Goal: Answer question/provide support: Share knowledge or assist other users

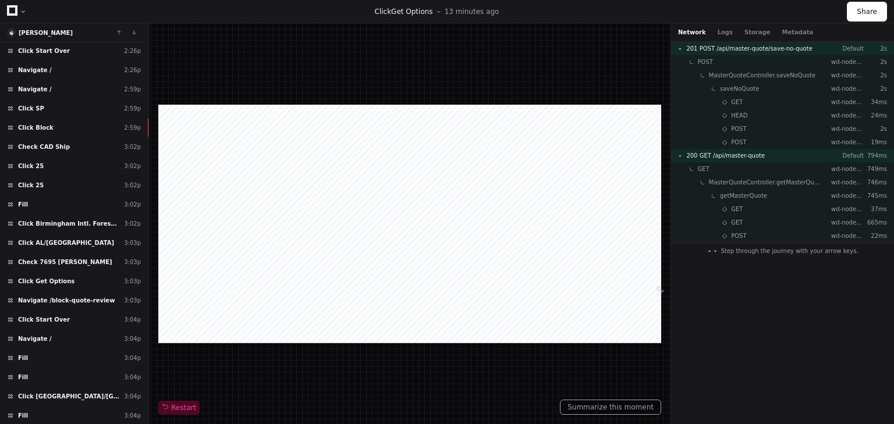
scroll to position [1438, 0]
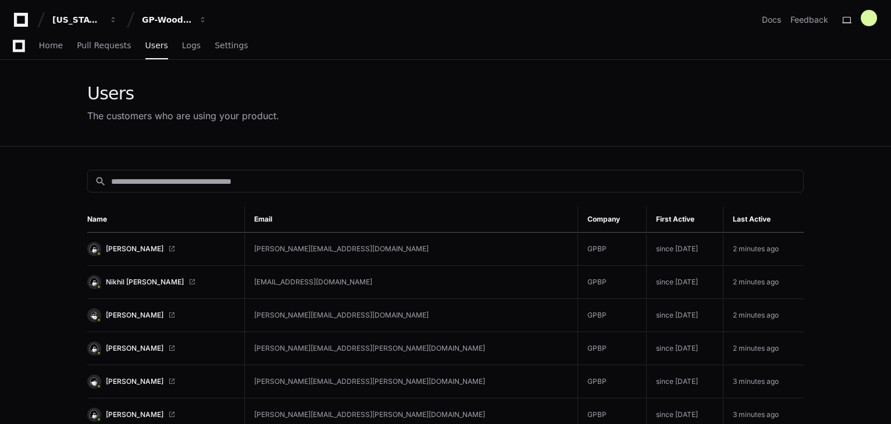
scroll to position [372, 0]
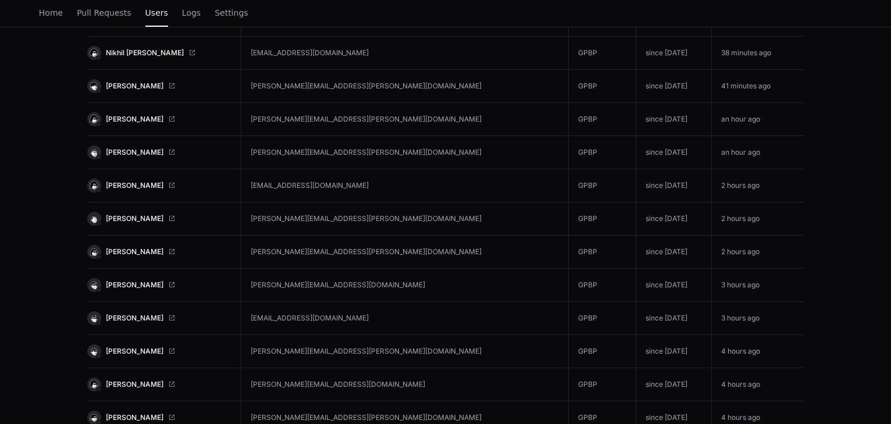
scroll to position [465, 0]
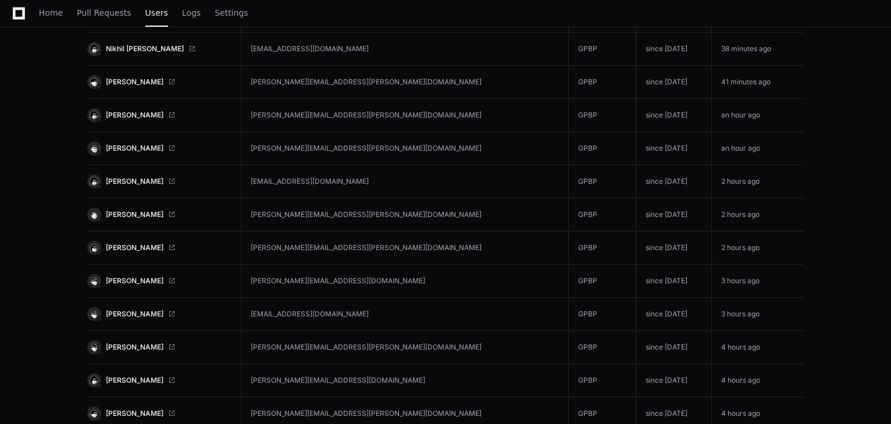
click at [168, 145] on span at bounding box center [171, 148] width 7 height 7
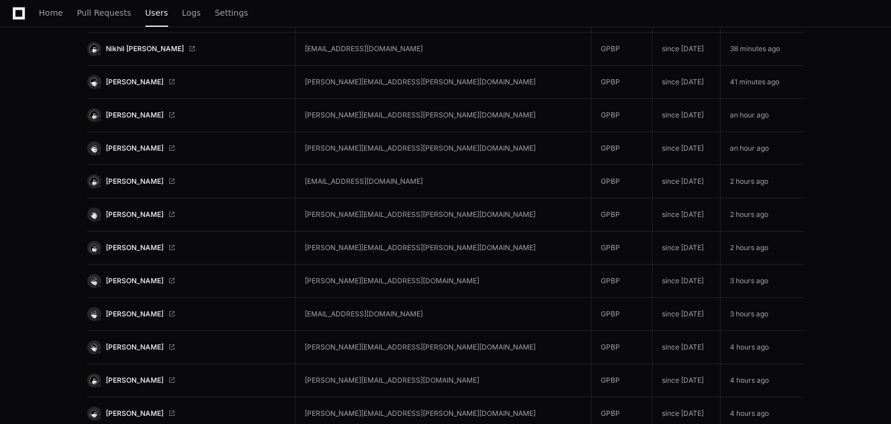
click at [168, 147] on span at bounding box center [171, 148] width 7 height 7
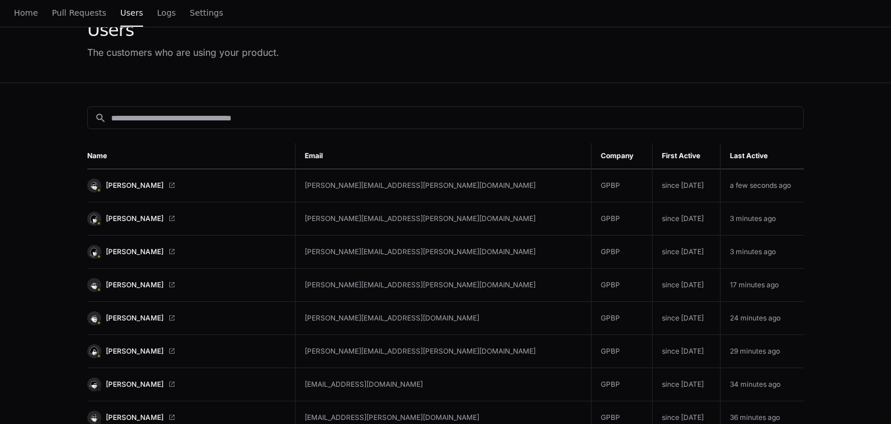
scroll to position [0, 0]
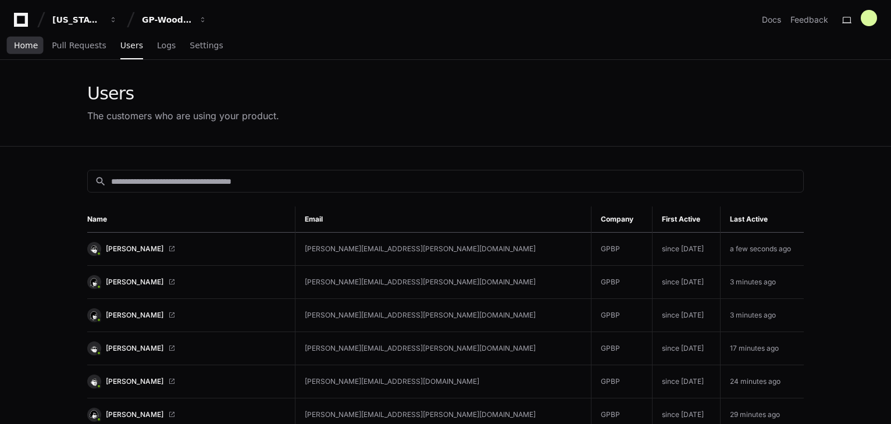
click at [22, 47] on span "Home" at bounding box center [26, 45] width 24 height 7
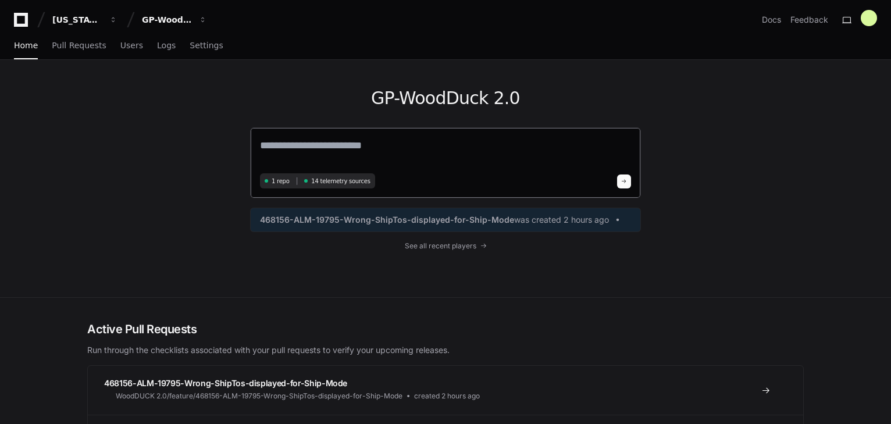
click at [333, 144] on textarea at bounding box center [445, 153] width 371 height 33
type textarea "*"
click at [306, 145] on textarea "**********" at bounding box center [445, 152] width 371 height 31
click at [338, 145] on textarea "**********" at bounding box center [445, 152] width 371 height 31
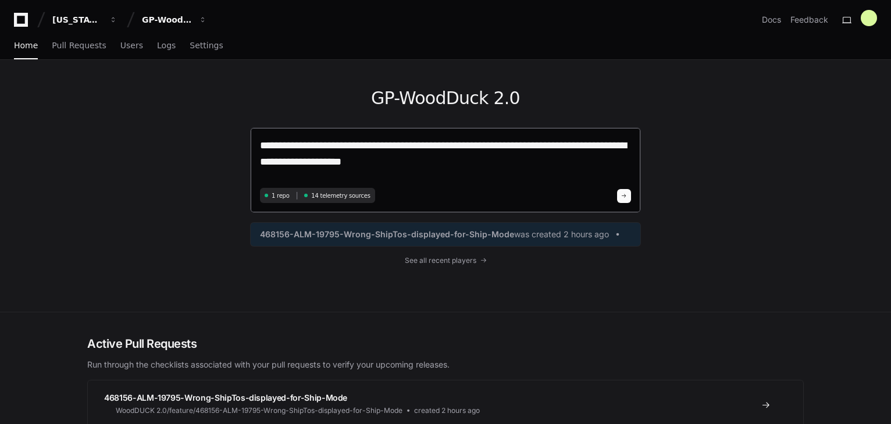
type textarea "**********"
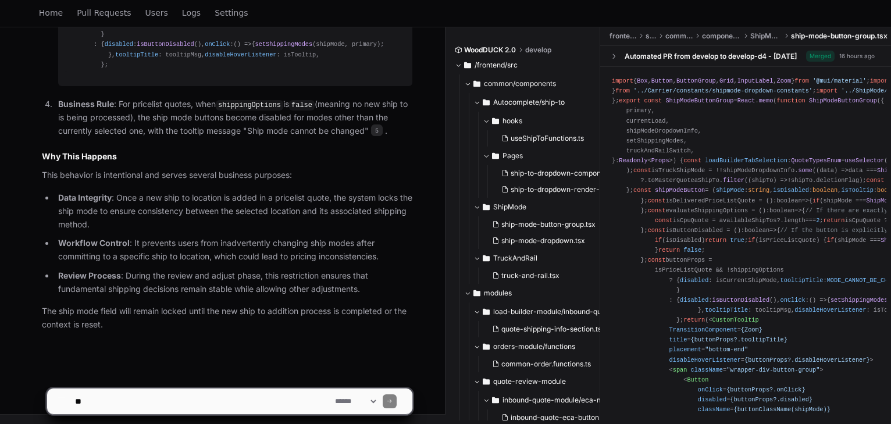
scroll to position [1290, 0]
click at [179, 394] on textarea at bounding box center [203, 402] width 260 height 26
type textarea "**********"
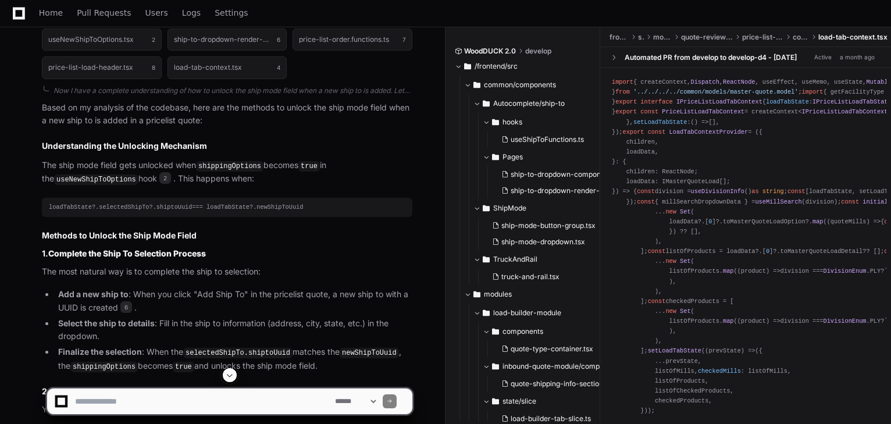
scroll to position [1977, 0]
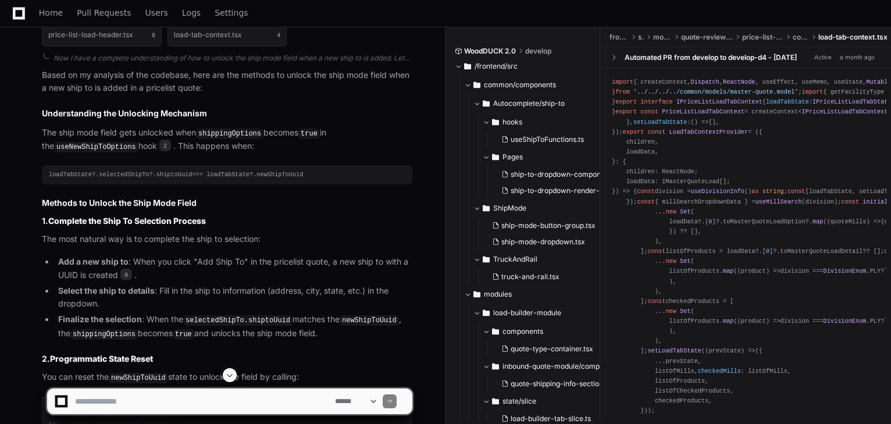
click at [233, 376] on span at bounding box center [229, 375] width 9 height 9
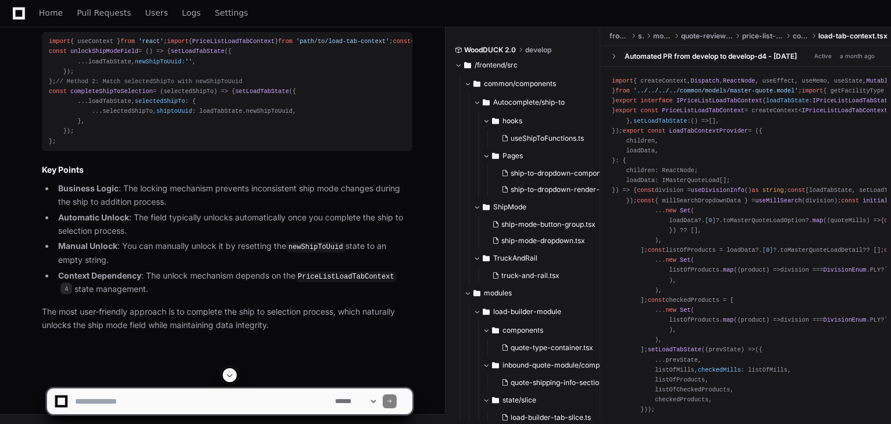
click at [195, 394] on textarea at bounding box center [203, 402] width 260 height 26
click at [182, 395] on textarea at bounding box center [203, 402] width 260 height 26
type textarea "**********"
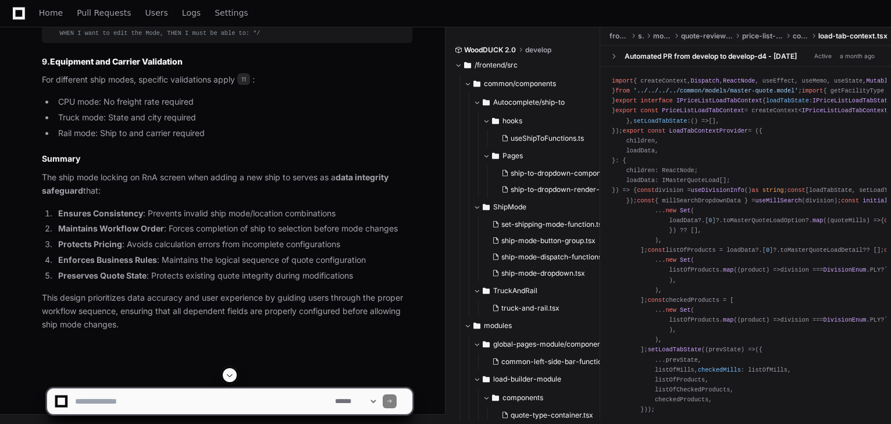
scroll to position [4541, 0]
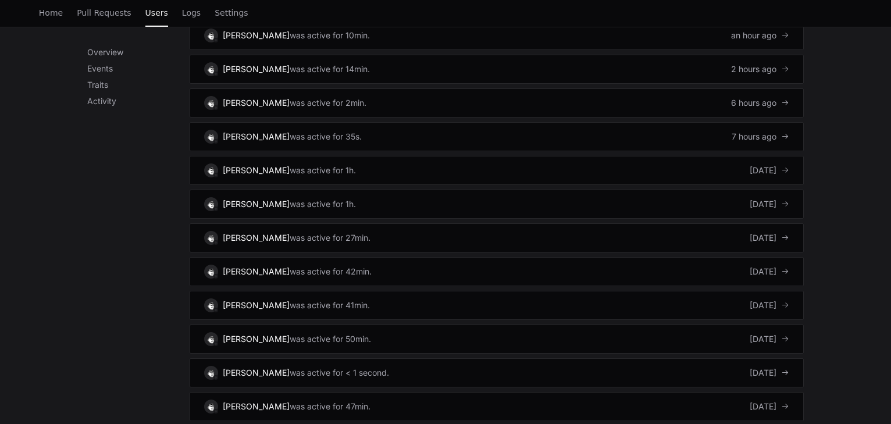
scroll to position [745, 0]
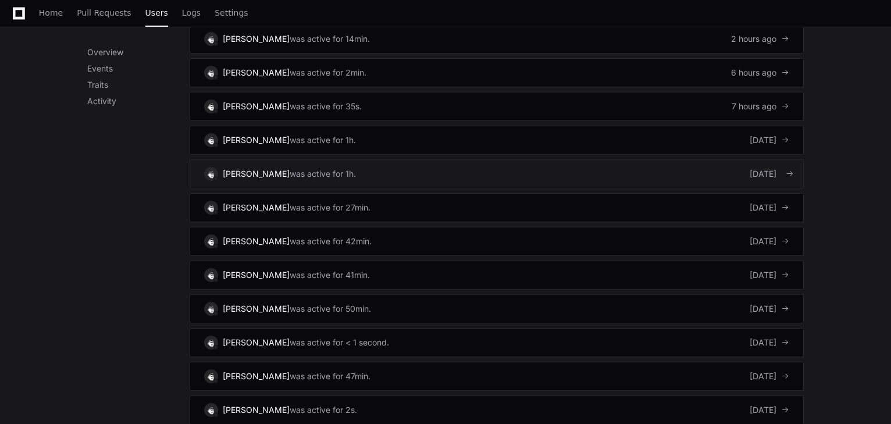
click at [358, 161] on link "Brett Valdes was active for 1h. 3 days ago" at bounding box center [497, 173] width 614 height 29
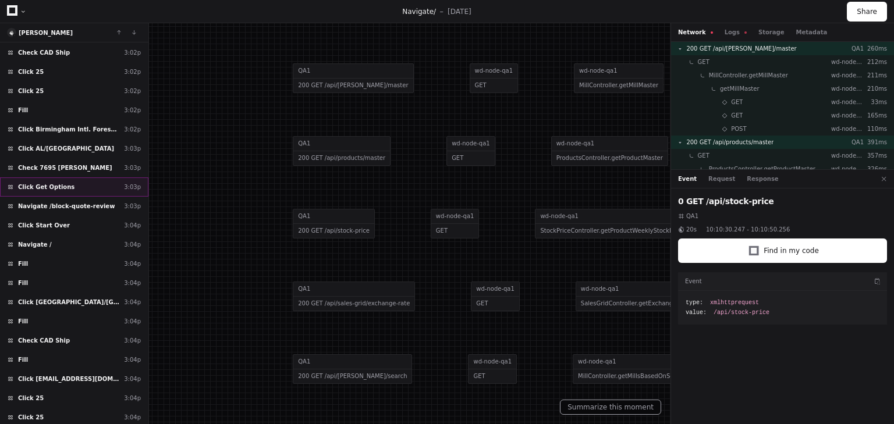
scroll to position [3594, 0]
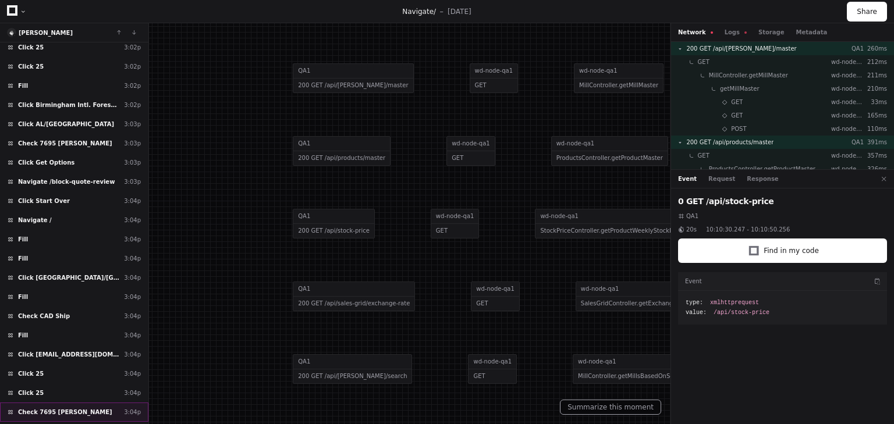
click at [58, 408] on span "Check 7695 [PERSON_NAME] ​" at bounding box center [66, 412] width 96 height 9
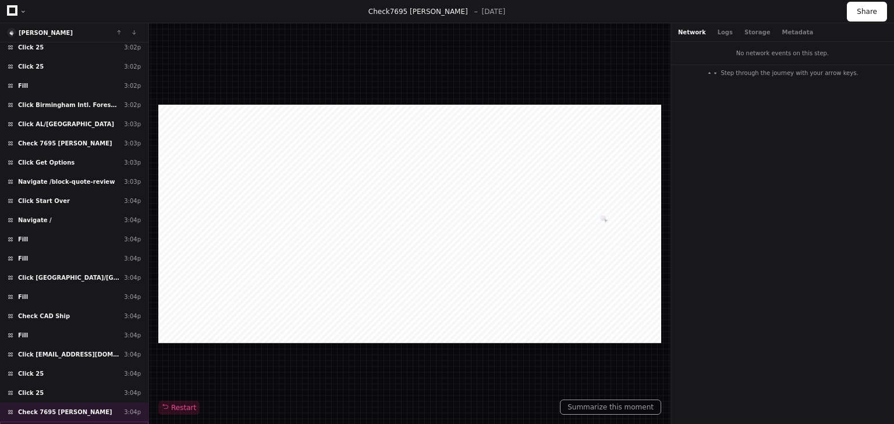
click at [59, 424] on span "Click Get Options" at bounding box center [46, 431] width 56 height 9
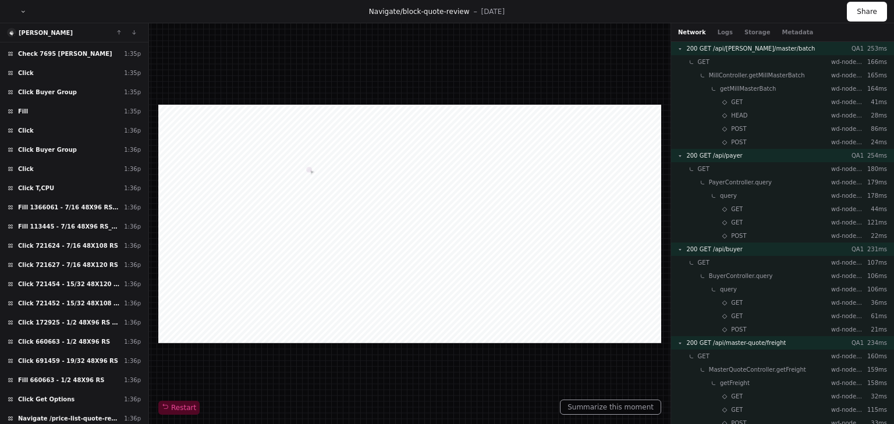
scroll to position [5927, 0]
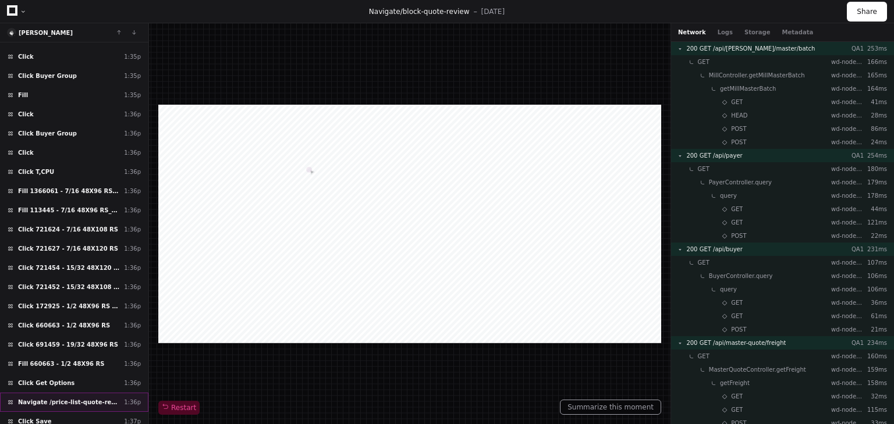
click at [83, 398] on span "Navigate /price-list-quote-review" at bounding box center [68, 402] width 101 height 9
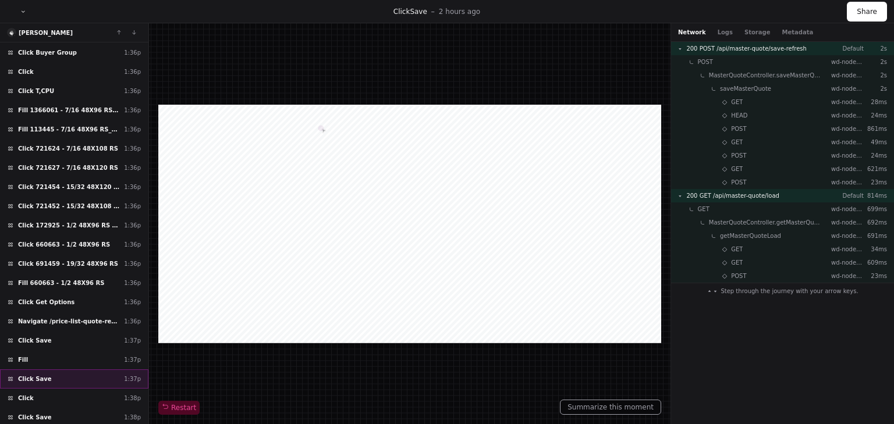
scroll to position [6020, 0]
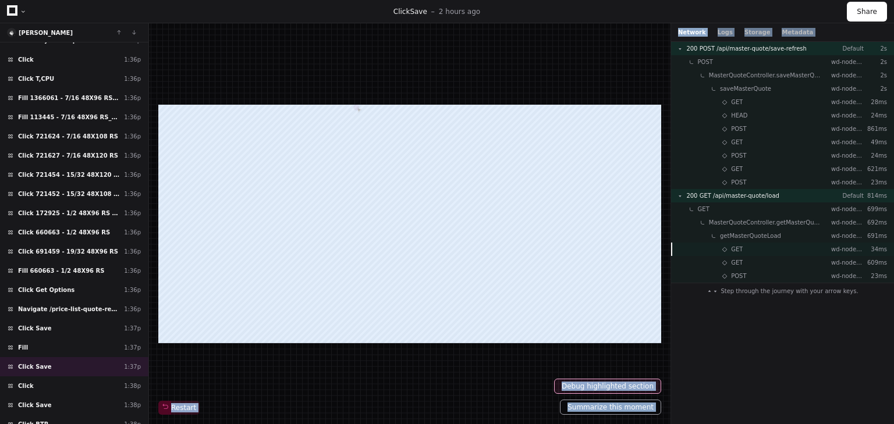
drag, startPoint x: 670, startPoint y: 251, endPoint x: 707, endPoint y: 252, distance: 37.8
click at [707, 252] on div "Brett Valdes Load more Click OK 9:01a Fill ​ 9:01a Fill ​ 9:01a Click Save 9:01…" at bounding box center [447, 223] width 894 height 401
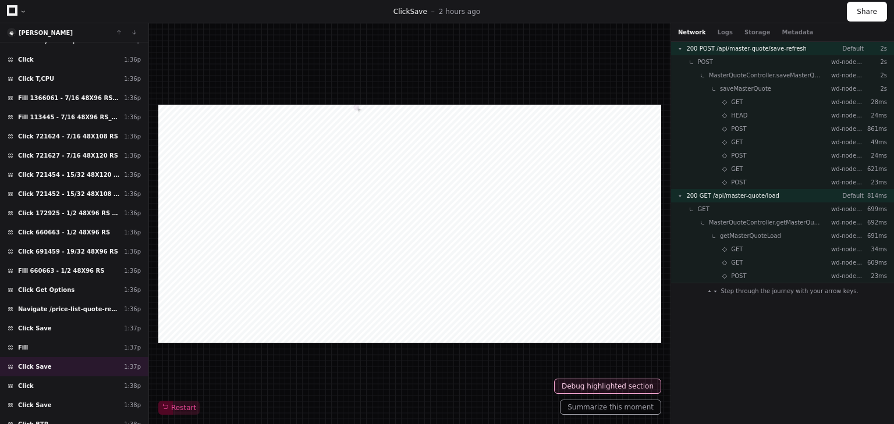
click at [789, 6] on div "Click Save 2 hours ago Share" at bounding box center [447, 11] width 894 height 23
click at [33, 420] on span "Click BTR" at bounding box center [33, 424] width 30 height 9
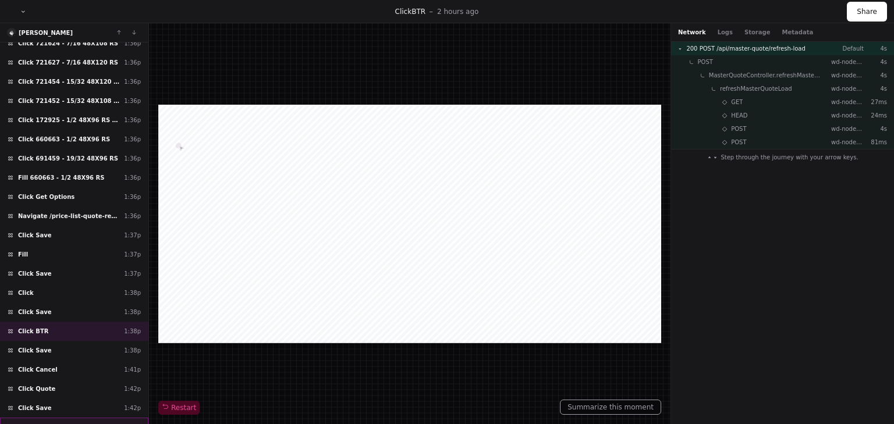
scroll to position [6160, 0]
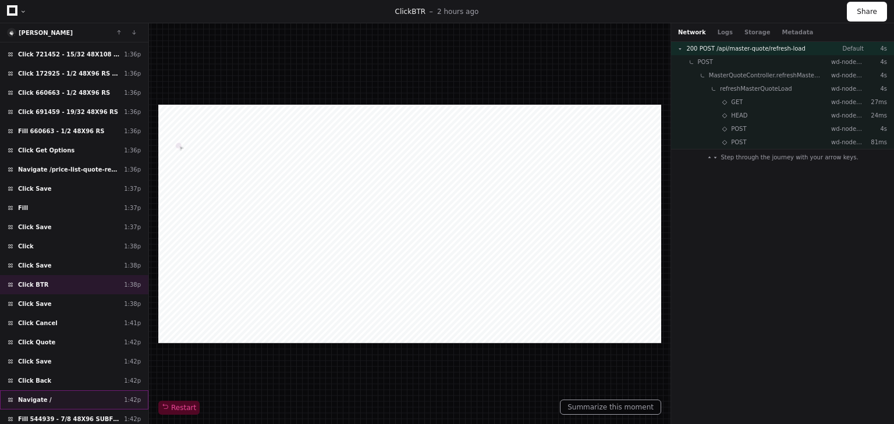
click at [46, 390] on div "Navigate / 1:42p" at bounding box center [74, 399] width 148 height 19
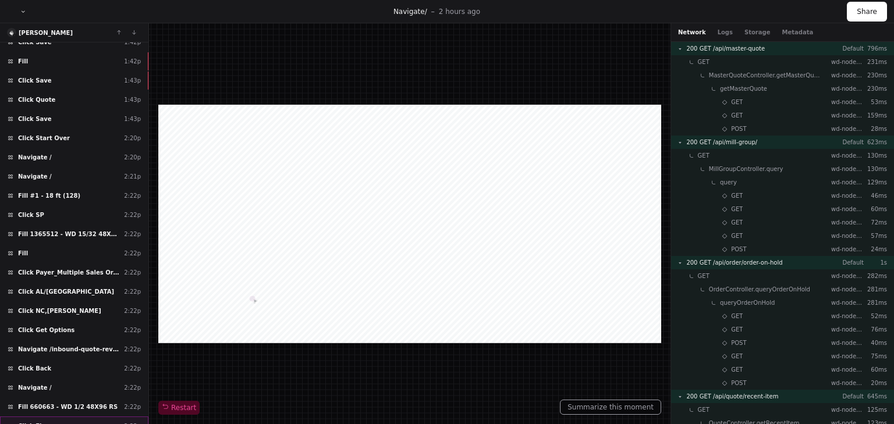
scroll to position [6780, 0]
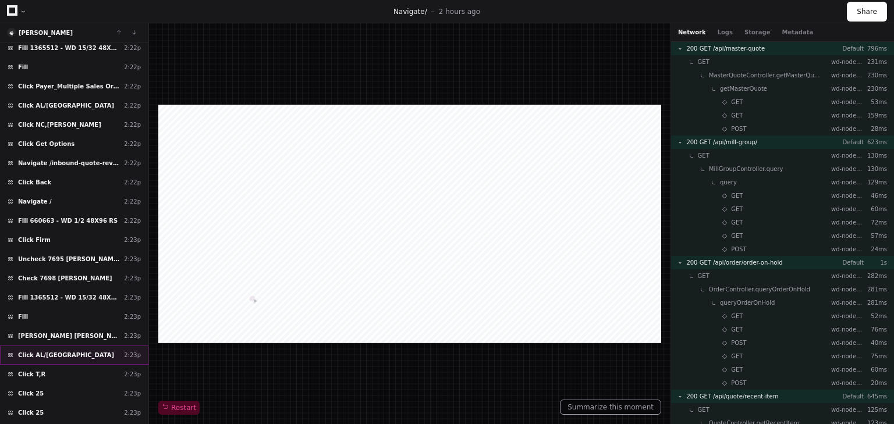
click at [66, 351] on span "Click AL/[GEOGRAPHIC_DATA]" at bounding box center [66, 355] width 96 height 9
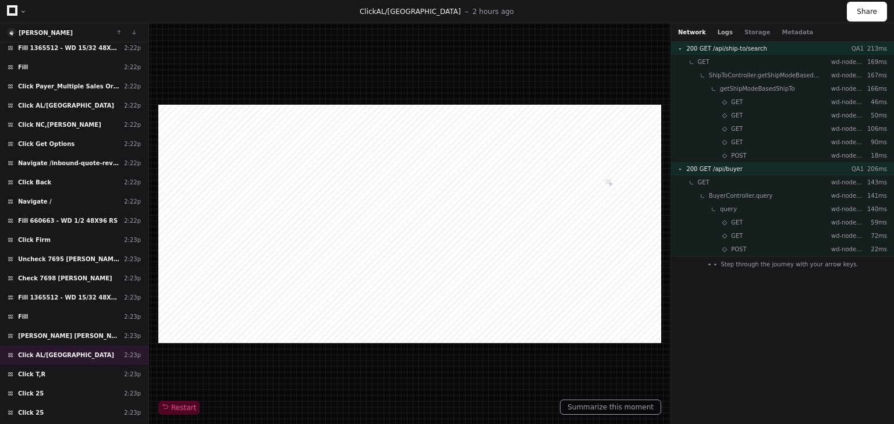
click at [723, 35] on button "Logs" at bounding box center [724, 32] width 15 height 9
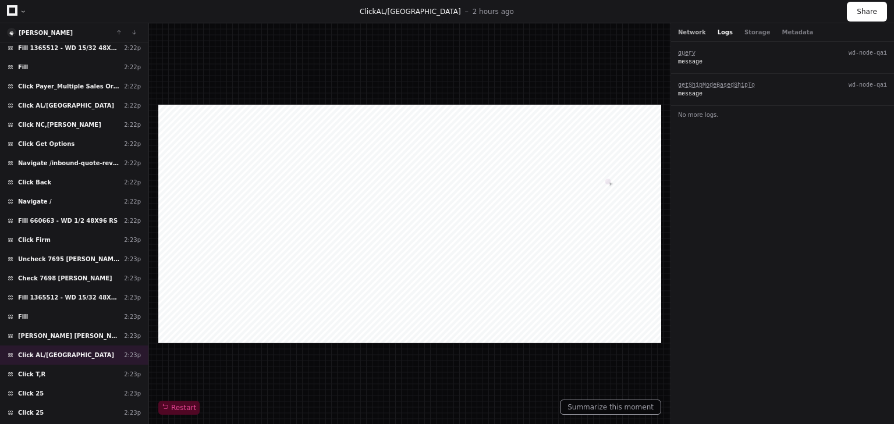
click at [691, 35] on button "Network" at bounding box center [692, 32] width 28 height 9
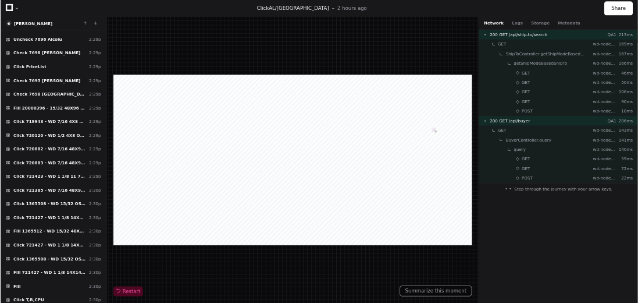
scroll to position [7715, 0]
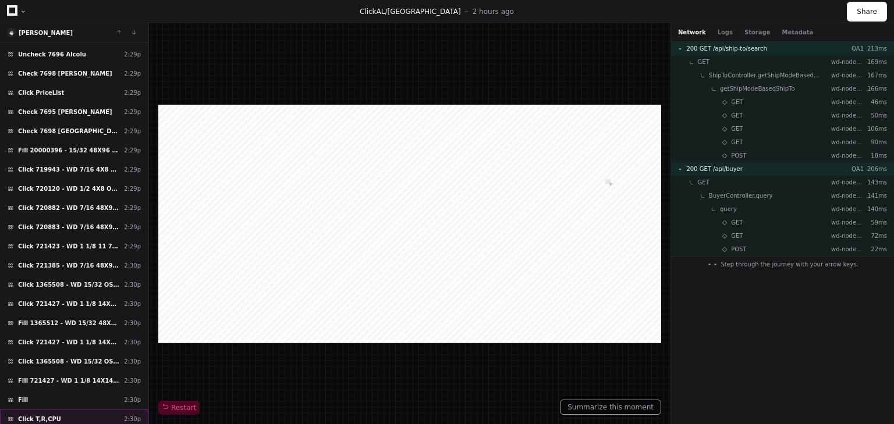
click at [70, 410] on div "Click T,R,CPU 2:30p" at bounding box center [74, 419] width 148 height 19
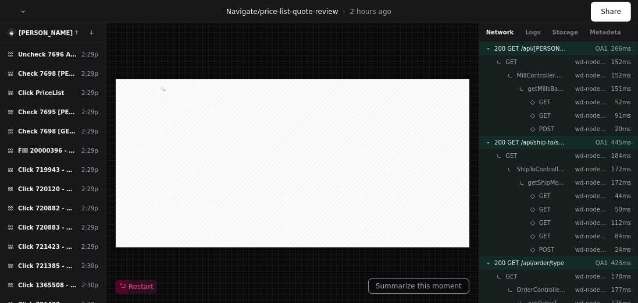
scroll to position [7723, 0]
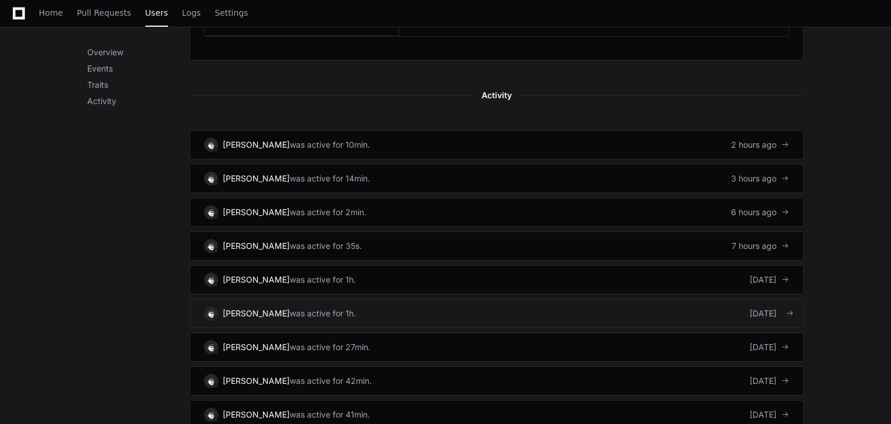
scroll to position [652, 0]
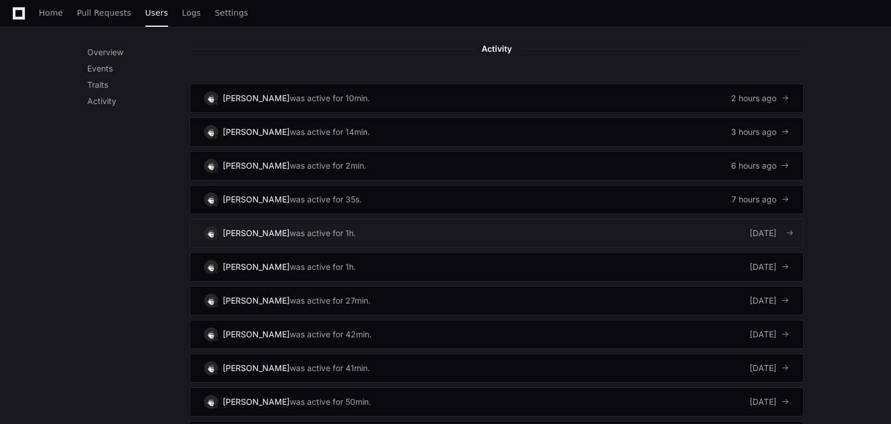
click at [339, 219] on link "[PERSON_NAME] was active for 1h. [DATE]" at bounding box center [497, 233] width 614 height 29
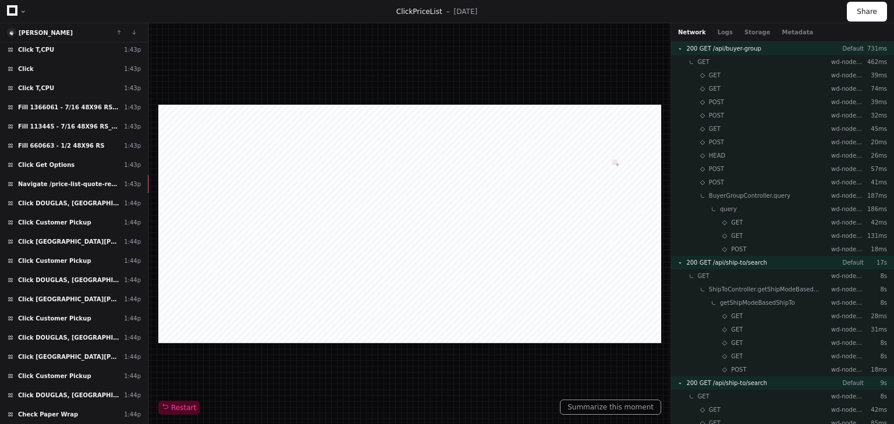
scroll to position [429, 0]
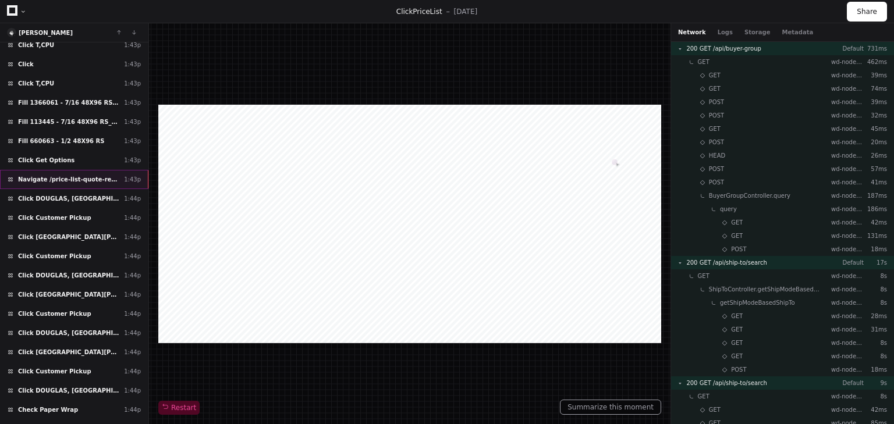
click at [77, 175] on span "Navigate /price-list-quote-review" at bounding box center [68, 179] width 101 height 9
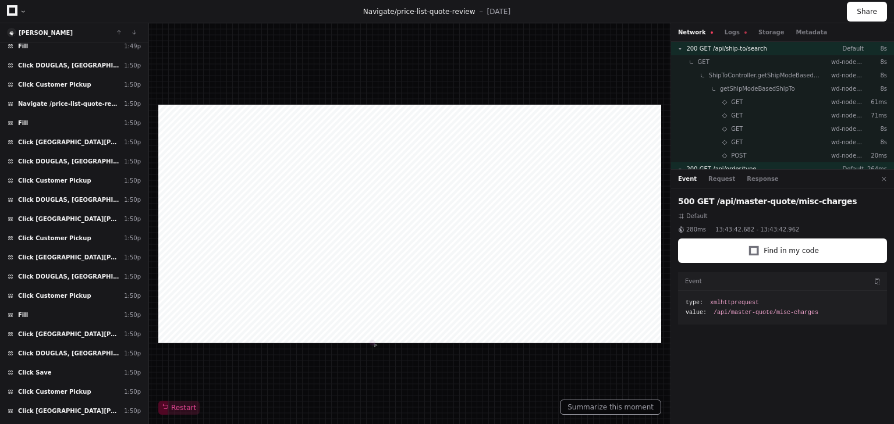
scroll to position [1282, 0]
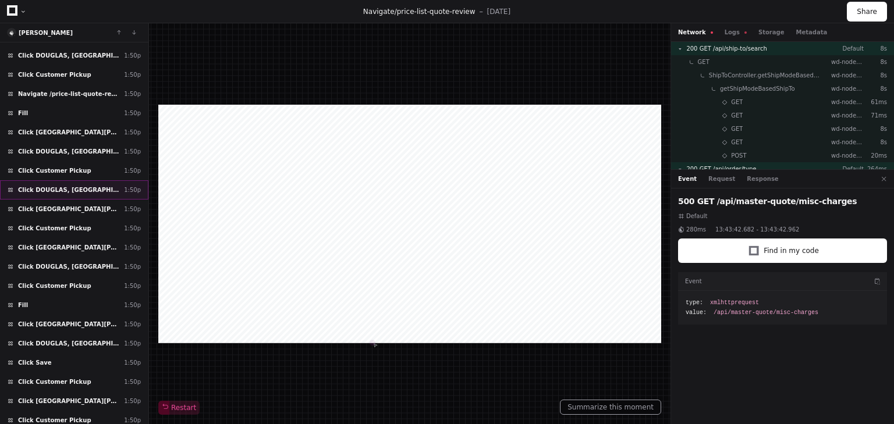
click at [70, 180] on div "[PERSON_NAME], [GEOGRAPHIC_DATA] 1:50p" at bounding box center [74, 189] width 148 height 19
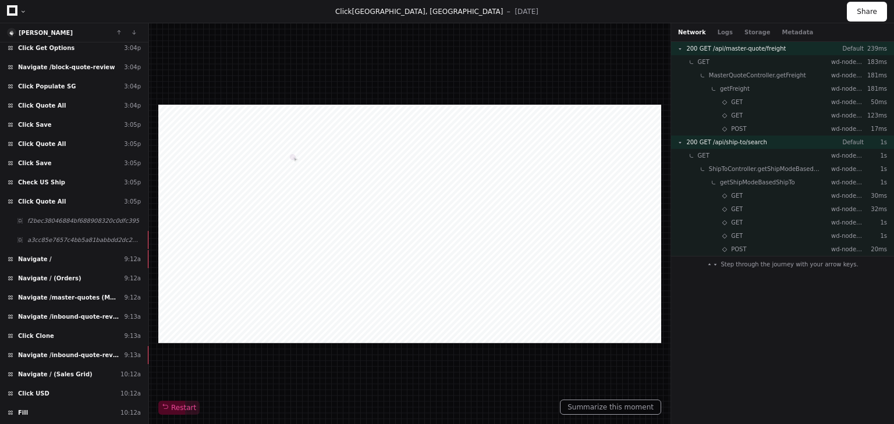
scroll to position [2182, 0]
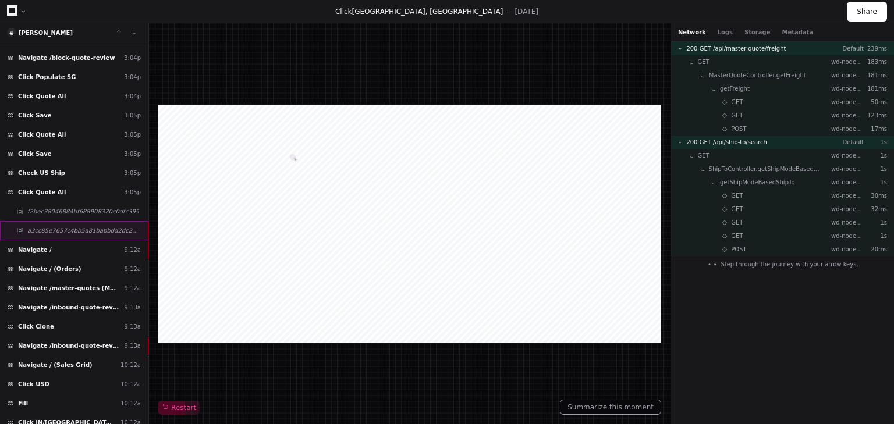
click at [91, 226] on span "a3cc85e7657c4bb5a81babbdd2dc24ef" at bounding box center [83, 230] width 113 height 9
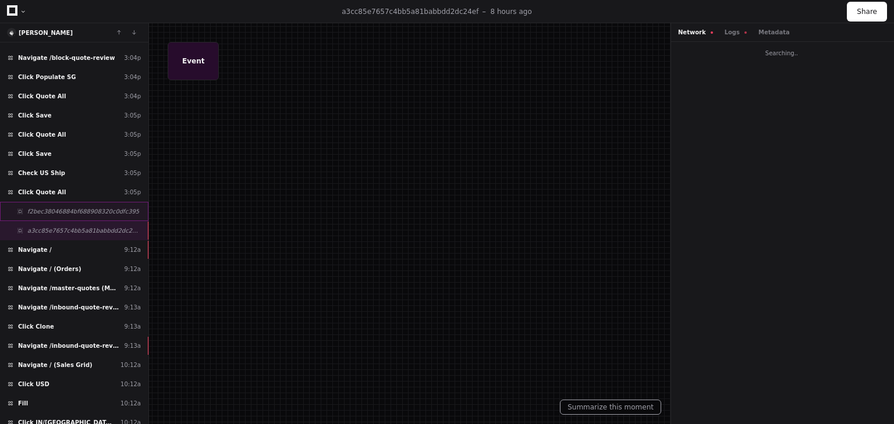
click at [88, 202] on div "f2bec38046884bf688908320c0dfc395" at bounding box center [74, 211] width 148 height 19
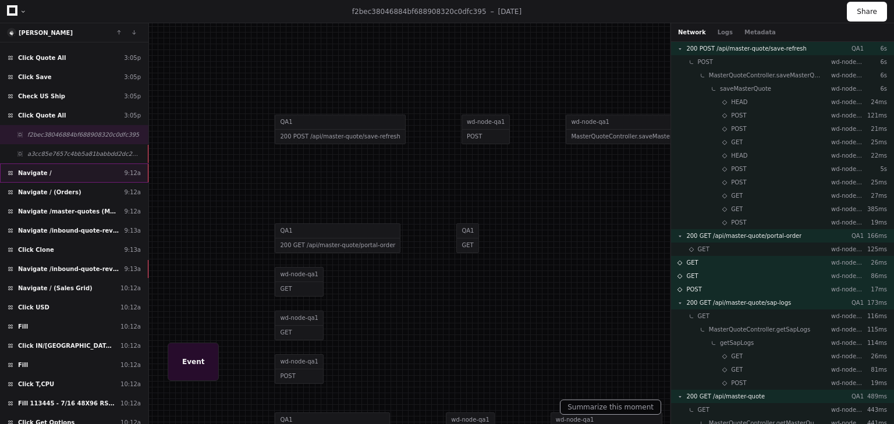
scroll to position [2275, 0]
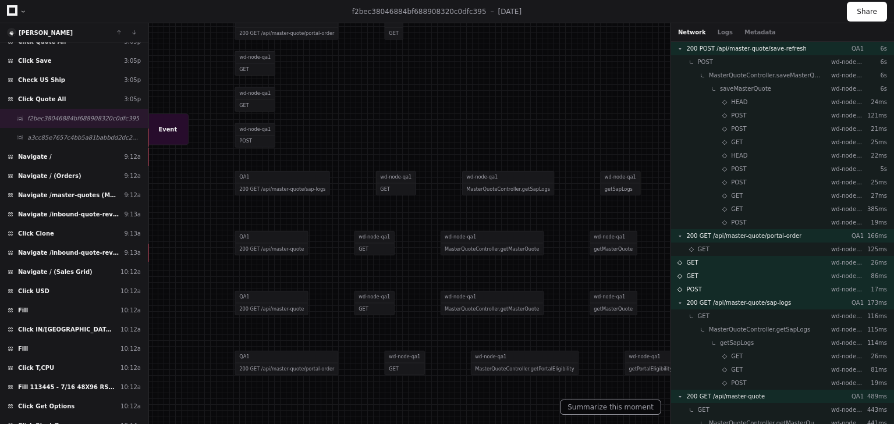
drag, startPoint x: 468, startPoint y: 324, endPoint x: 410, endPoint y: 98, distance: 233.5
click at [410, 98] on div at bounding box center [377, 6] width 736 height 350
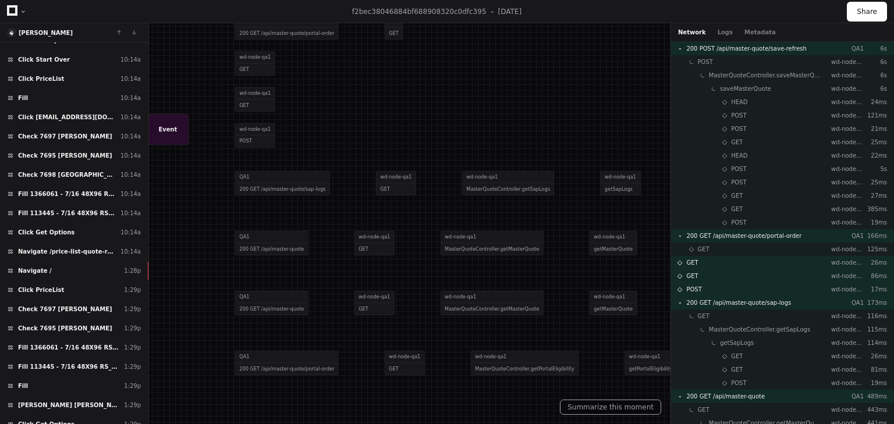
scroll to position [2658, 0]
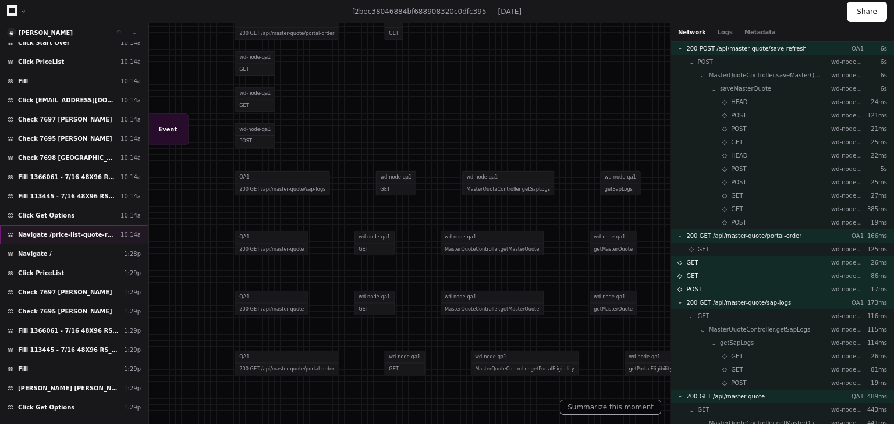
click at [77, 230] on span "Navigate /price-list-quote-review" at bounding box center [67, 234] width 98 height 9
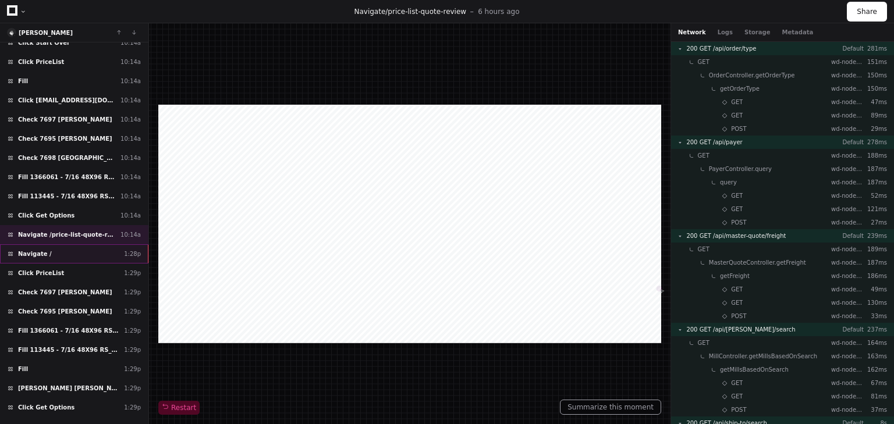
click at [63, 244] on div "Navigate / 1:28p" at bounding box center [74, 253] width 148 height 19
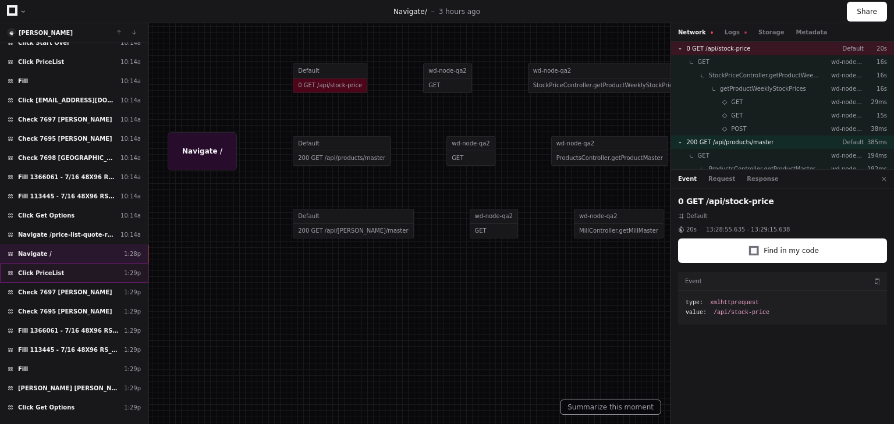
click at [54, 264] on div "Click PriceList 1:29p" at bounding box center [74, 273] width 148 height 19
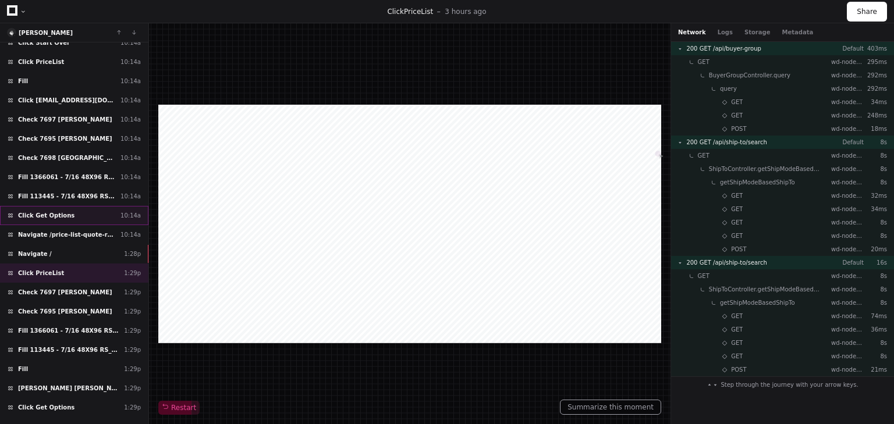
click at [55, 211] on span "Click Get Options" at bounding box center [46, 215] width 56 height 9
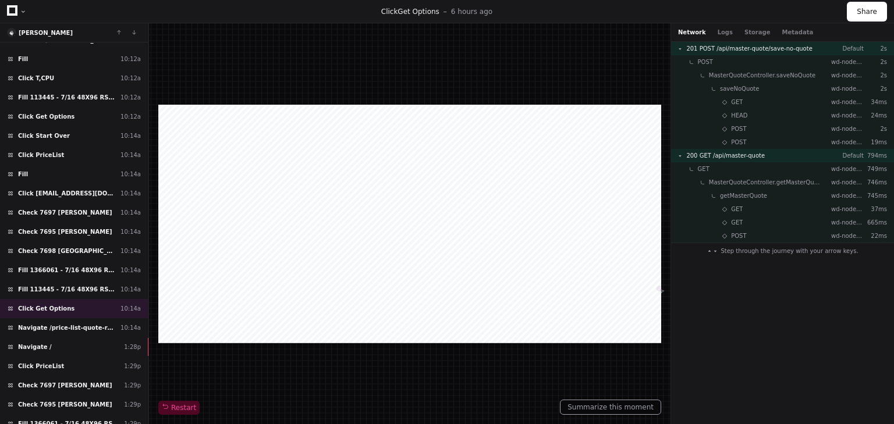
scroll to position [2332, 0]
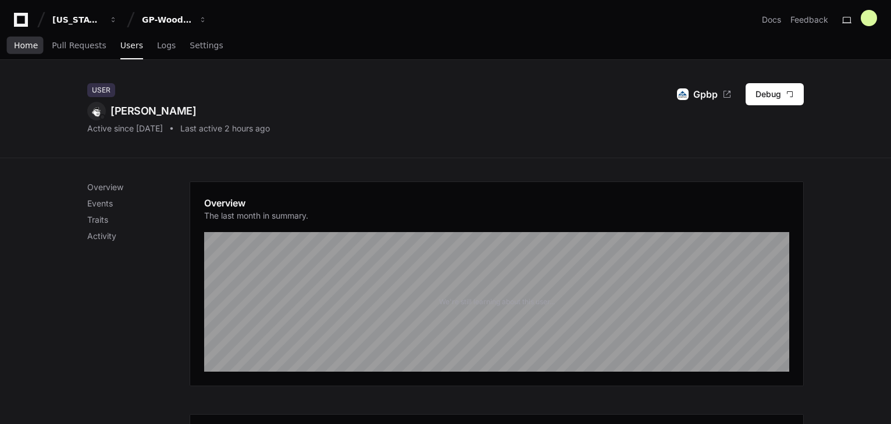
click at [14, 49] on span "Home" at bounding box center [26, 45] width 24 height 7
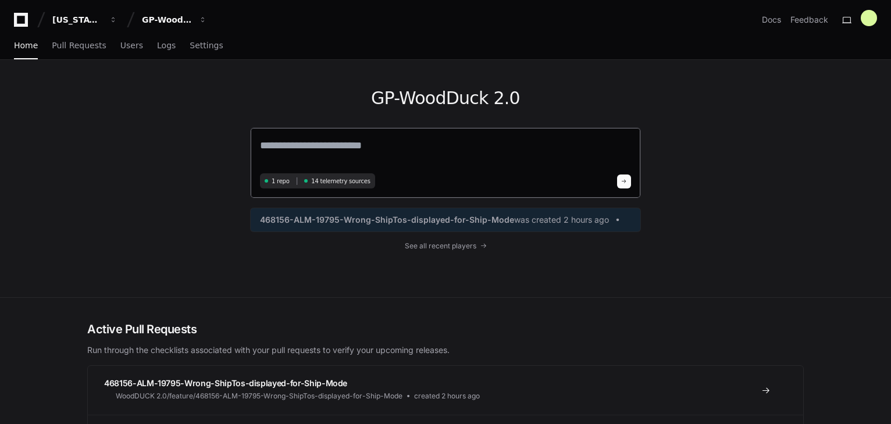
click at [297, 151] on textarea at bounding box center [445, 153] width 371 height 33
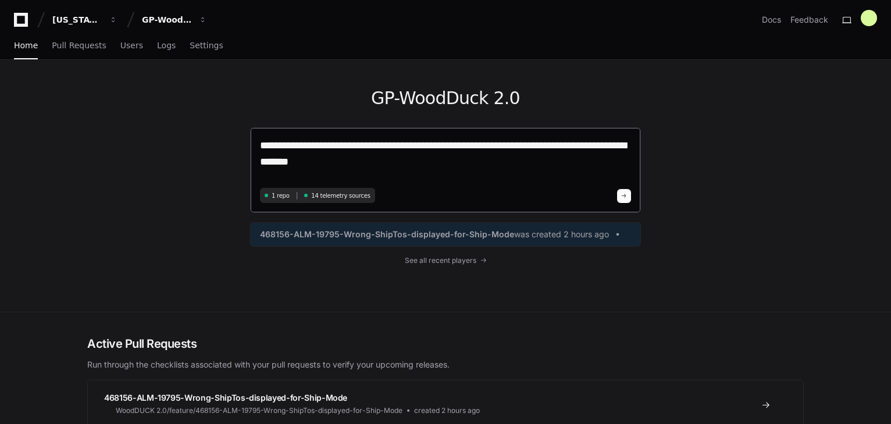
type textarea "**********"
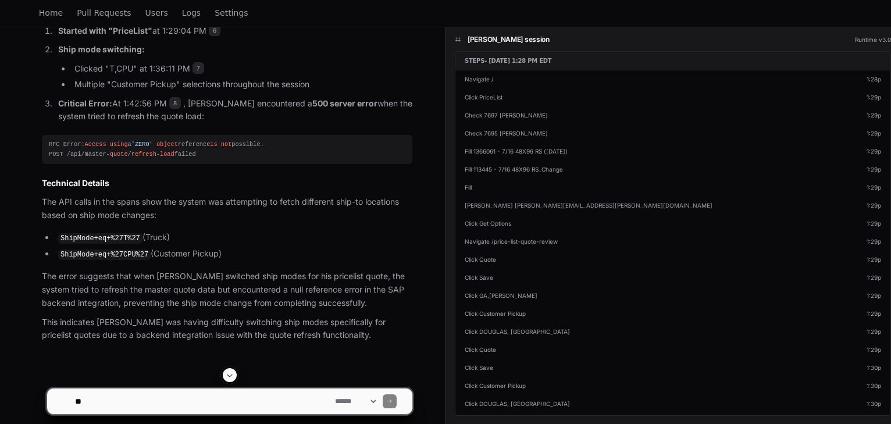
scroll to position [704, 0]
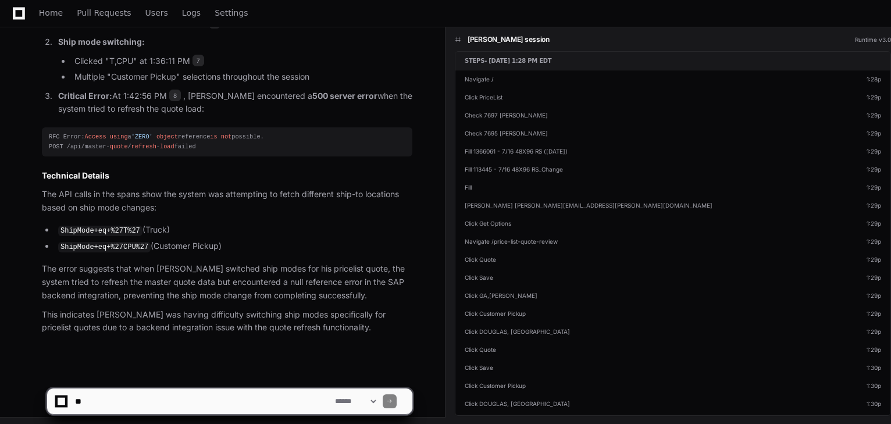
click at [145, 390] on textarea at bounding box center [203, 402] width 260 height 26
type textarea "**********"
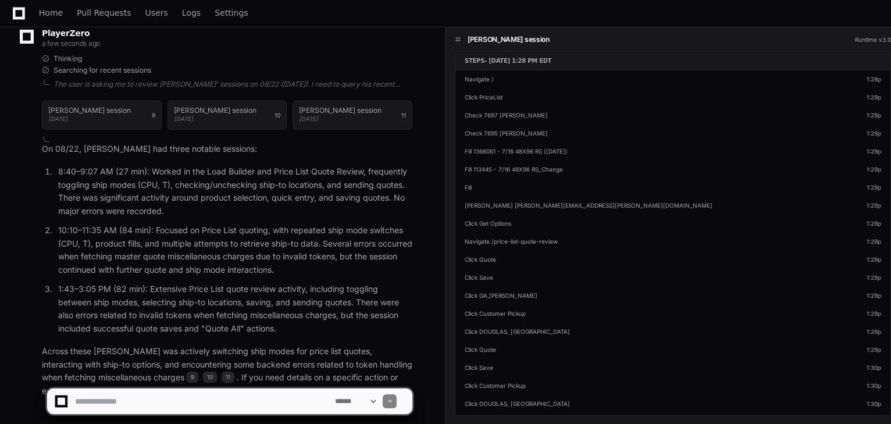
scroll to position [1182, 0]
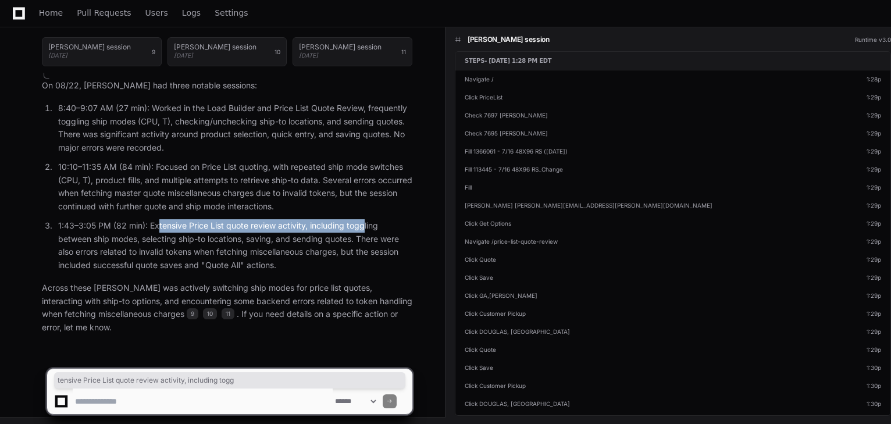
drag, startPoint x: 158, startPoint y: 225, endPoint x: 364, endPoint y: 223, distance: 205.9
click at [364, 223] on p "1:43–3:05 PM (82 min): Extensive Price List quote review activity, including to…" at bounding box center [235, 245] width 354 height 53
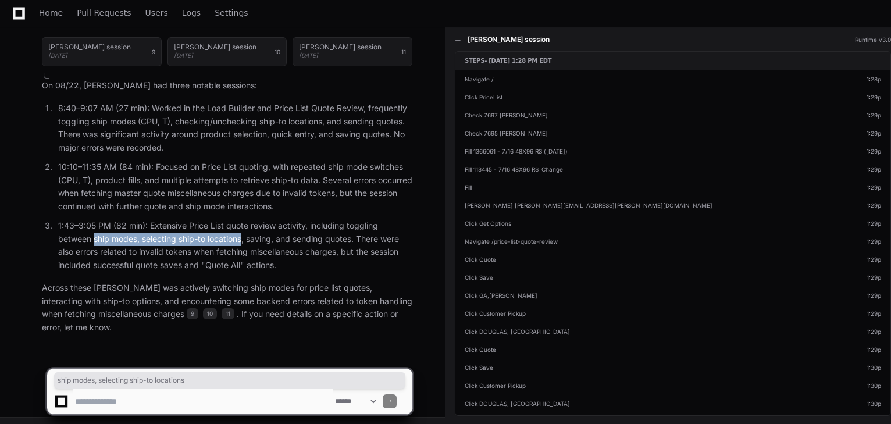
drag, startPoint x: 94, startPoint y: 237, endPoint x: 244, endPoint y: 236, distance: 150.7
click at [244, 236] on p "1:43–3:05 PM (82 min): Extensive Price List quote review activity, including to…" at bounding box center [235, 245] width 354 height 53
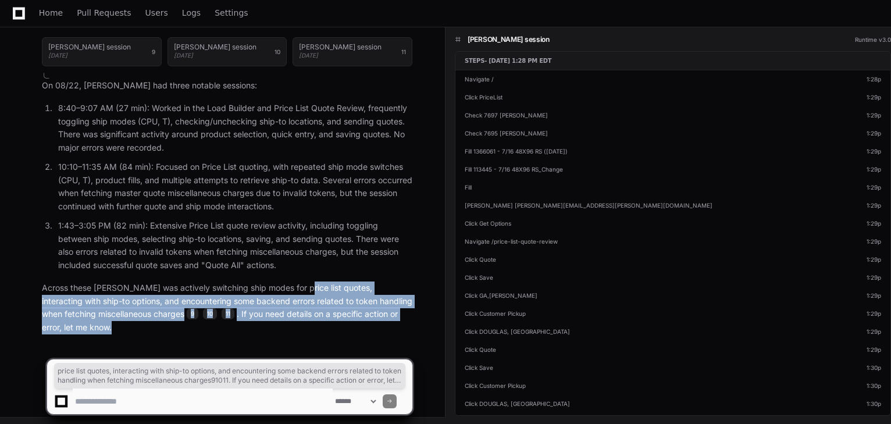
drag, startPoint x: 298, startPoint y: 284, endPoint x: 331, endPoint y: 319, distance: 48.1
click at [331, 319] on p "Across these [PERSON_NAME] was actively switching ship modes for price list quo…" at bounding box center [227, 308] width 371 height 53
click at [369, 319] on p "Across these [PERSON_NAME] was actively switching ship modes for price list quo…" at bounding box center [227, 308] width 371 height 53
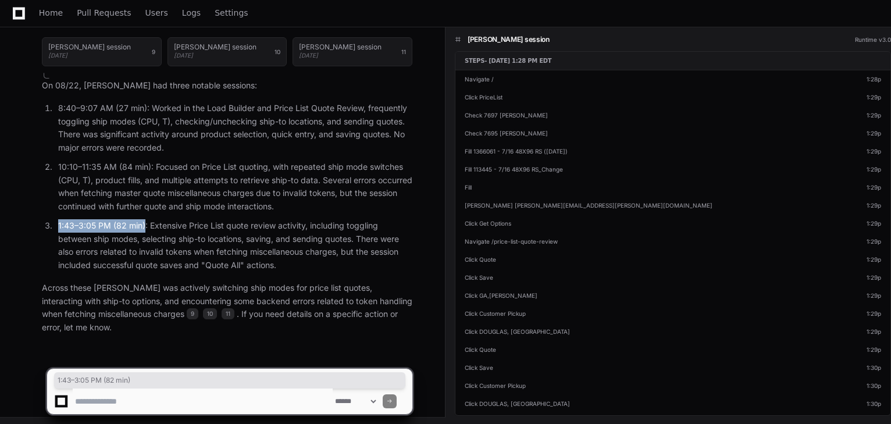
drag, startPoint x: 55, startPoint y: 222, endPoint x: 144, endPoint y: 223, distance: 88.4
click at [144, 223] on li "1:43–3:05 PM (82 min): Extensive Price List quote review activity, including to…" at bounding box center [234, 245] width 358 height 53
click at [209, 394] on textarea at bounding box center [203, 402] width 260 height 26
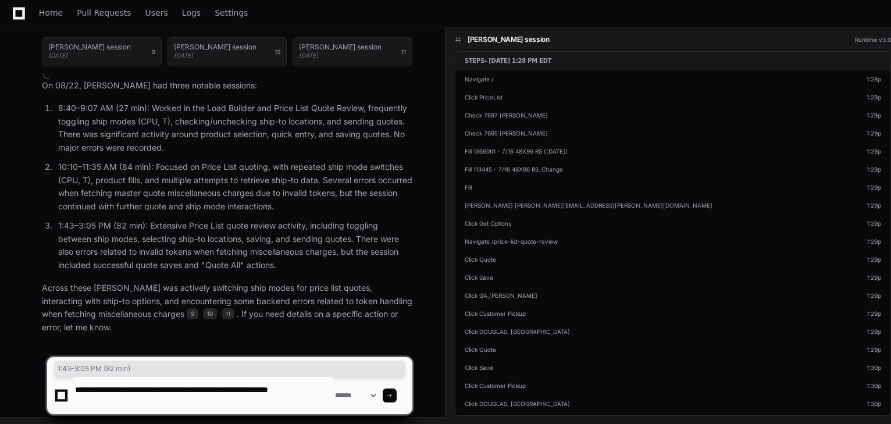
type textarea "**********"
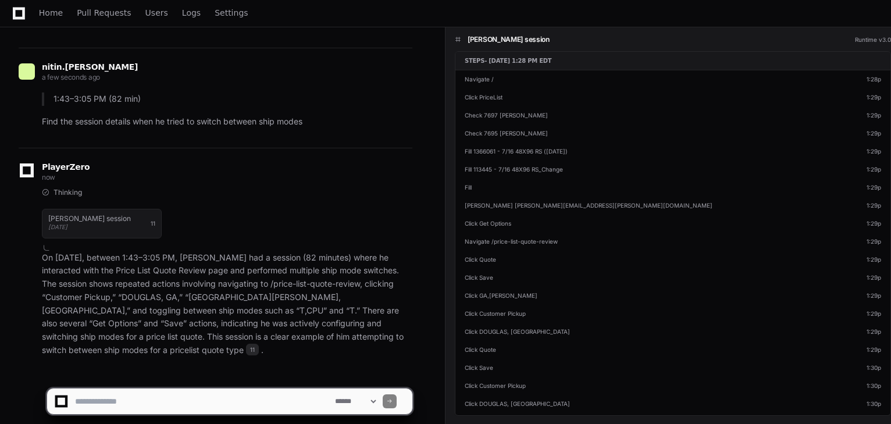
scroll to position [1497, 0]
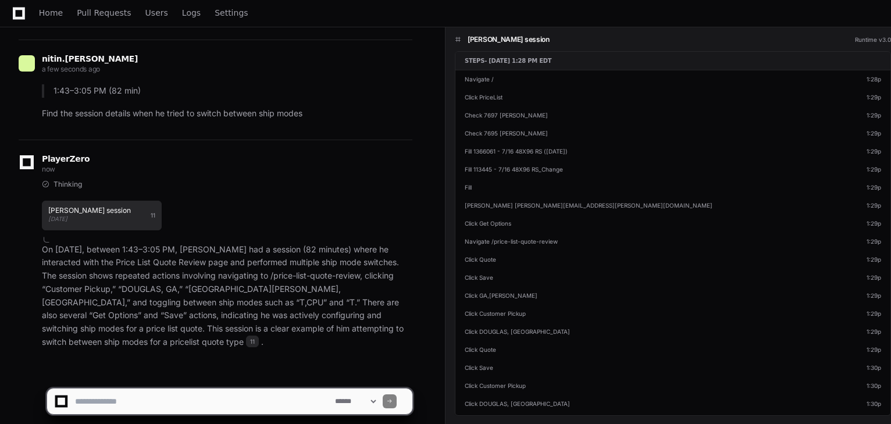
click at [90, 209] on h1 "[PERSON_NAME] session" at bounding box center [89, 210] width 83 height 7
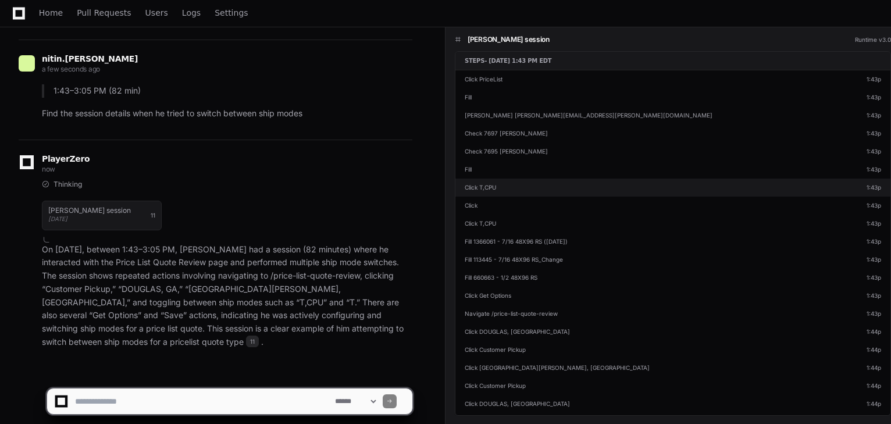
click at [522, 190] on link "Click T,CPU 1:43p" at bounding box center [673, 188] width 435 height 18
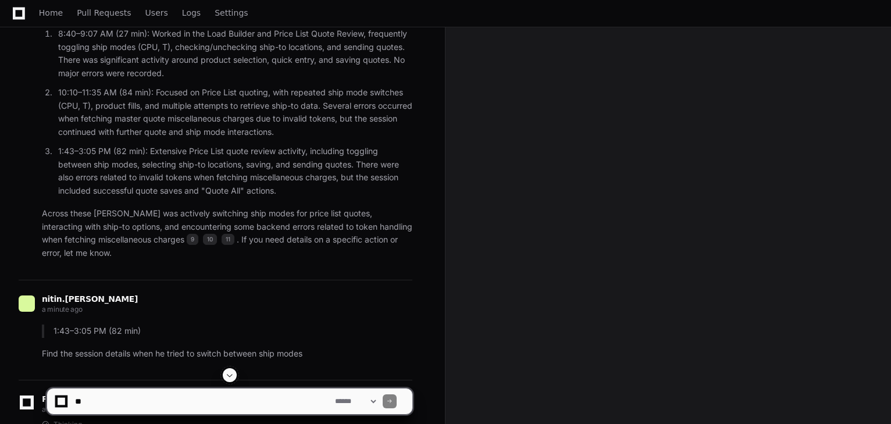
scroll to position [1497, 0]
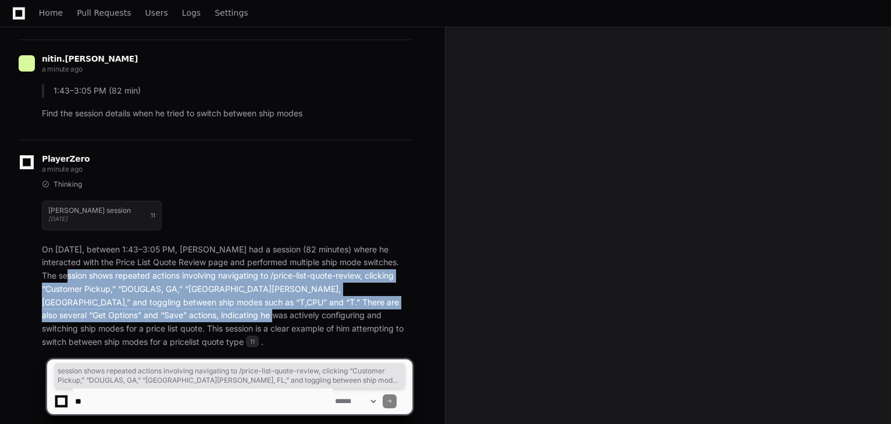
drag, startPoint x: 59, startPoint y: 272, endPoint x: 154, endPoint y: 310, distance: 101.8
click at [154, 310] on p "On [DATE], between 1:43–3:05 PM, [PERSON_NAME] had a session (82 minutes) where…" at bounding box center [227, 296] width 371 height 106
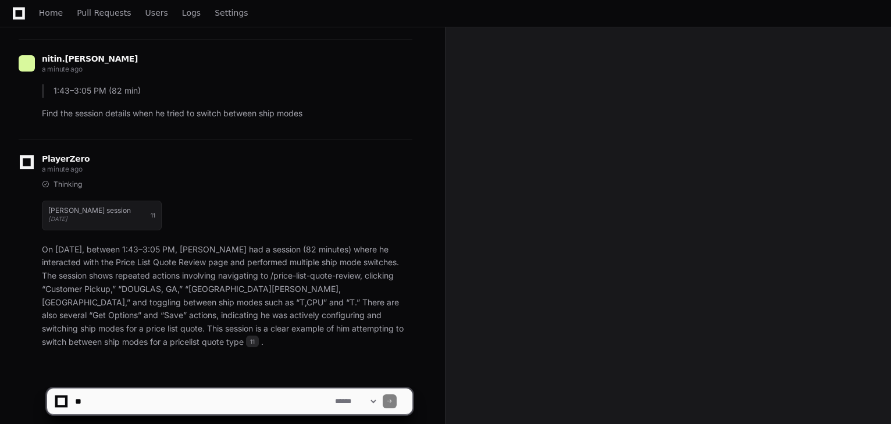
click at [190, 308] on p "On [DATE], between 1:43–3:05 PM, [PERSON_NAME] had a session (82 minutes) where…" at bounding box center [227, 296] width 371 height 106
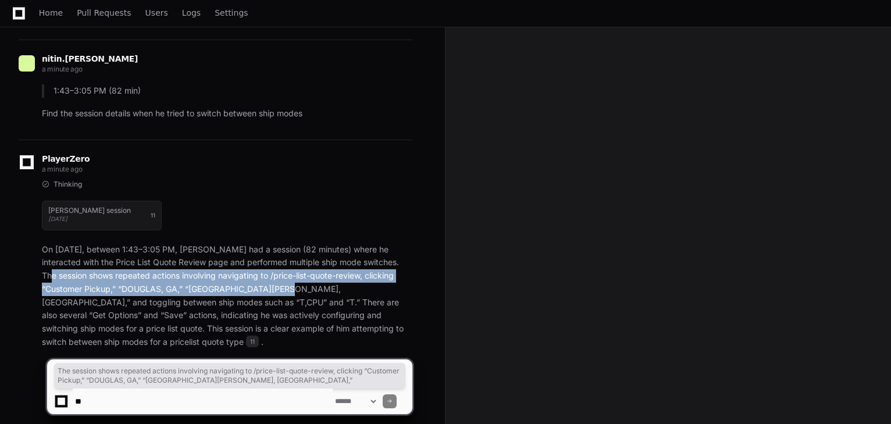
drag, startPoint x: 40, startPoint y: 269, endPoint x: 275, endPoint y: 285, distance: 235.5
click at [275, 285] on div "Thinking [PERSON_NAME] session [DATE] 11 On [DATE], between 1:43–3:05 PM, [PERS…" at bounding box center [216, 264] width 394 height 169
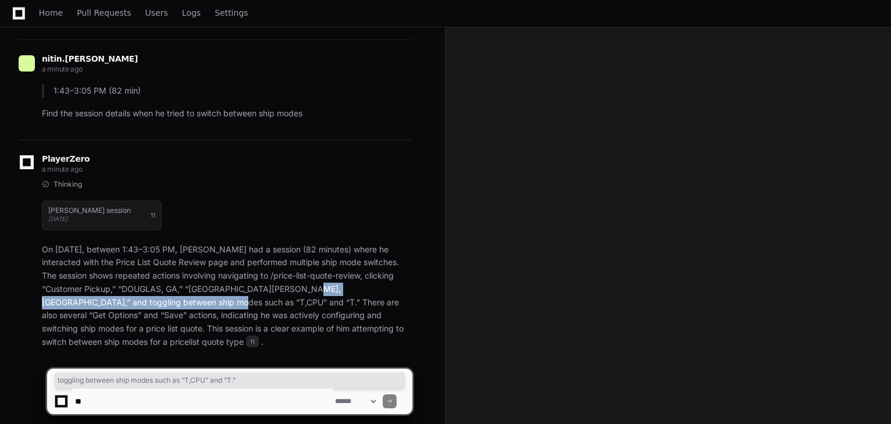
drag, startPoint x: 296, startPoint y: 286, endPoint x: 141, endPoint y: 300, distance: 154.8
click at [141, 300] on p "On [DATE], between 1:43–3:05 PM, [PERSON_NAME] had a session (82 minutes) where…" at bounding box center [227, 296] width 371 height 106
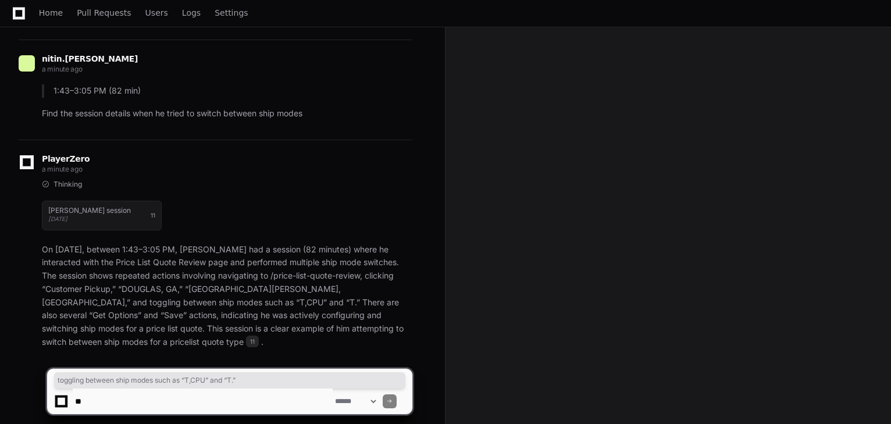
click at [111, 405] on textarea at bounding box center [203, 402] width 260 height 26
type textarea "**********"
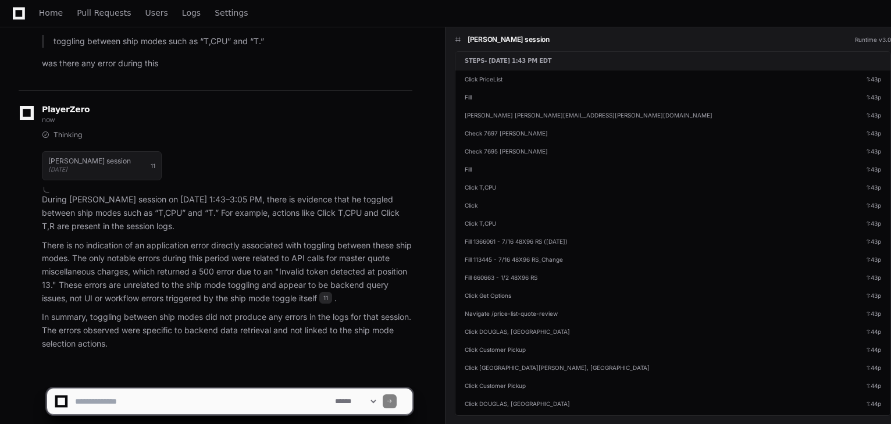
scroll to position [1877, 0]
click at [144, 390] on textarea at bounding box center [203, 402] width 260 height 26
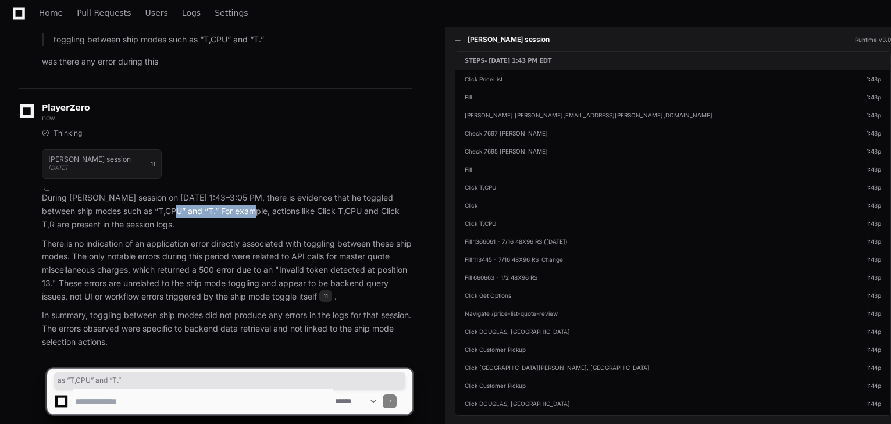
drag, startPoint x: 252, startPoint y: 194, endPoint x: 172, endPoint y: 198, distance: 80.4
click at [172, 198] on p "During [PERSON_NAME] session on [DATE] 1:43–3:05 PM, there is evidence that he …" at bounding box center [227, 211] width 371 height 40
drag, startPoint x: 42, startPoint y: 193, endPoint x: 247, endPoint y: 193, distance: 204.2
click at [247, 193] on p "During [PERSON_NAME] session on [DATE] 1:43–3:05 PM, there is evidence that he …" at bounding box center [227, 211] width 371 height 40
click at [149, 398] on textarea at bounding box center [203, 402] width 260 height 26
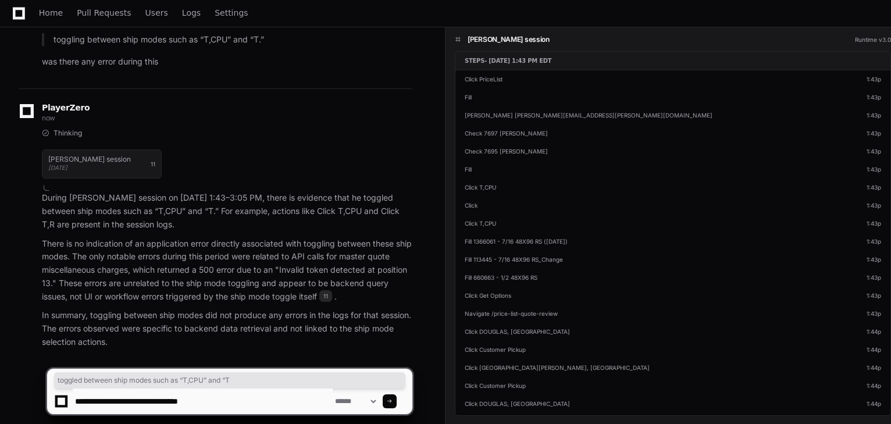
type textarea "**********"
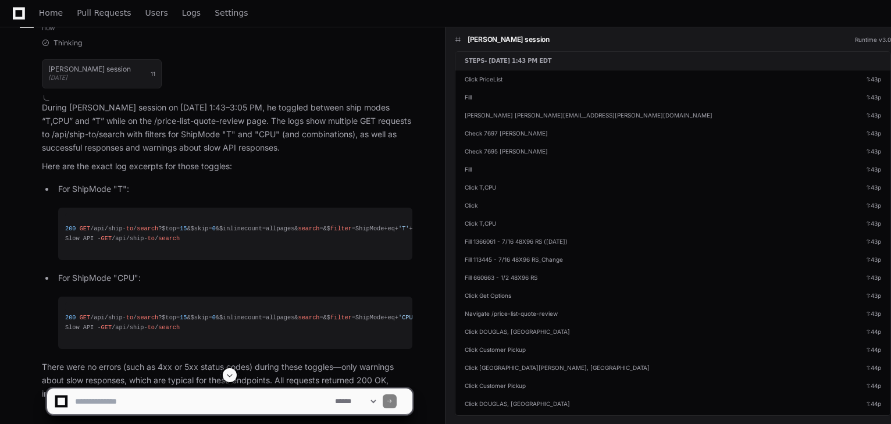
scroll to position [2399, 0]
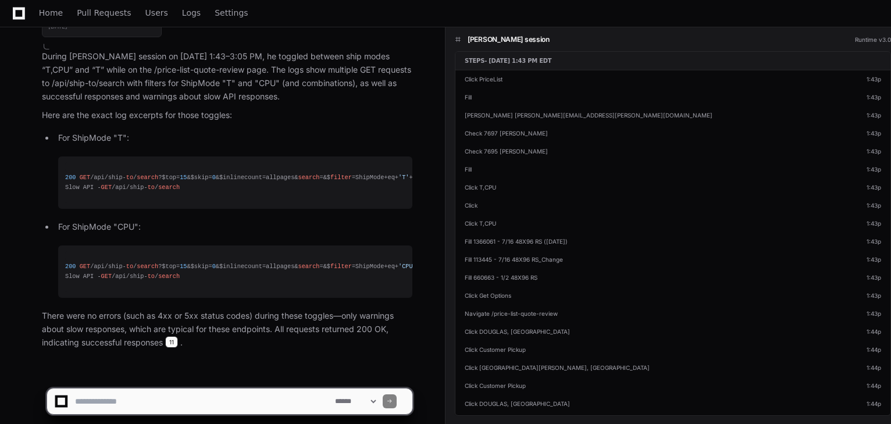
click at [173, 336] on span "11" at bounding box center [171, 342] width 13 height 12
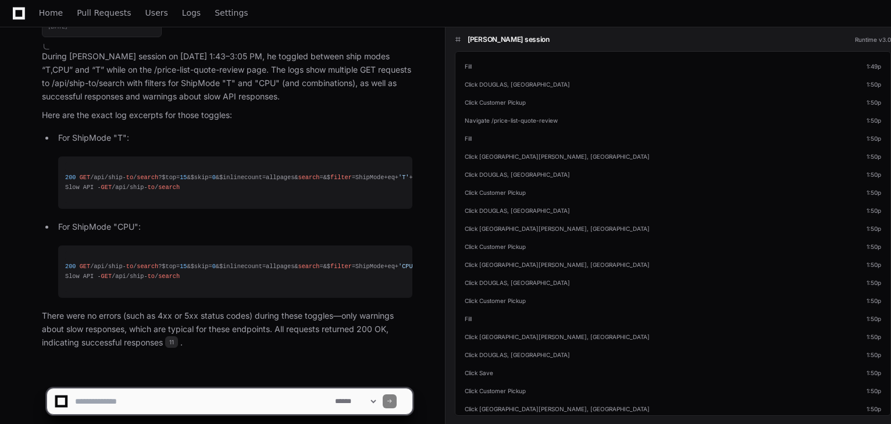
scroll to position [868, 0]
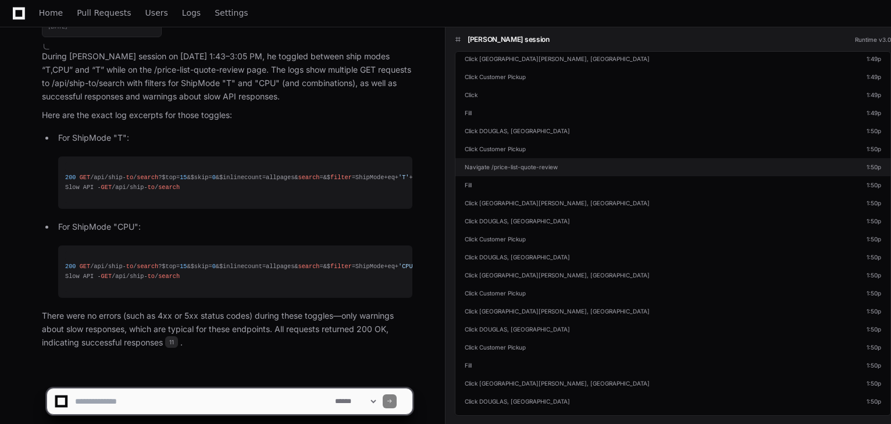
click at [510, 166] on p "Navigate /price-list-quote-review" at bounding box center [511, 167] width 93 height 9
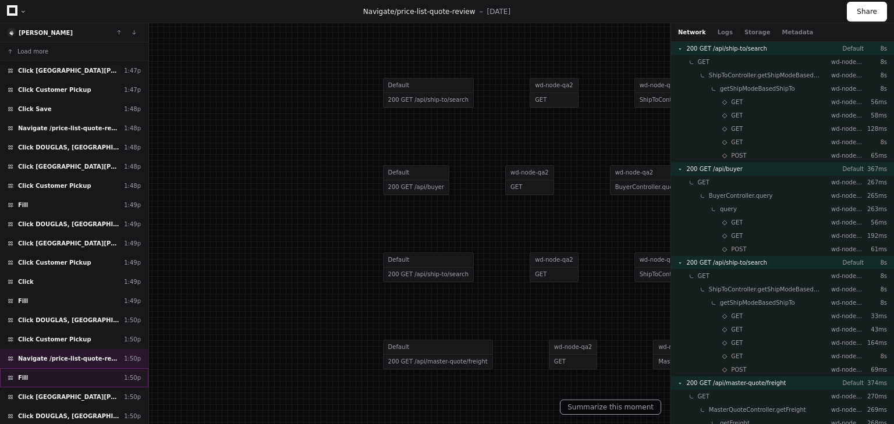
click at [42, 373] on div "Fill ​ 1:50p" at bounding box center [74, 377] width 148 height 19
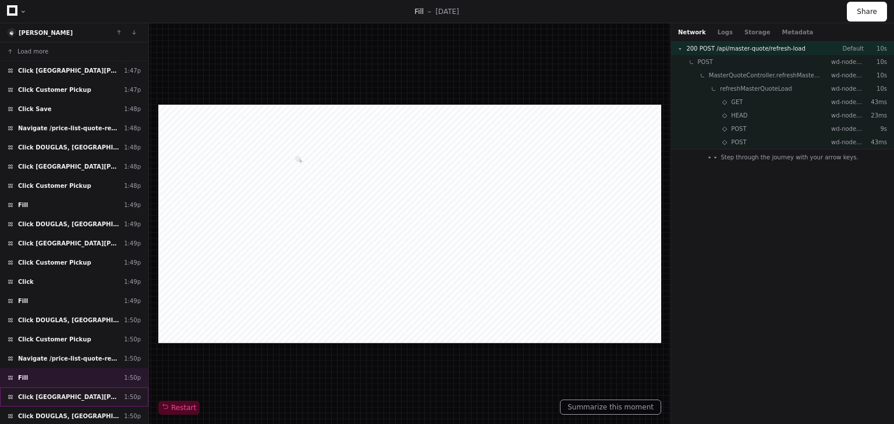
click at [49, 393] on span "Click [GEOGRAPHIC_DATA][PERSON_NAME], [GEOGRAPHIC_DATA]" at bounding box center [68, 397] width 101 height 9
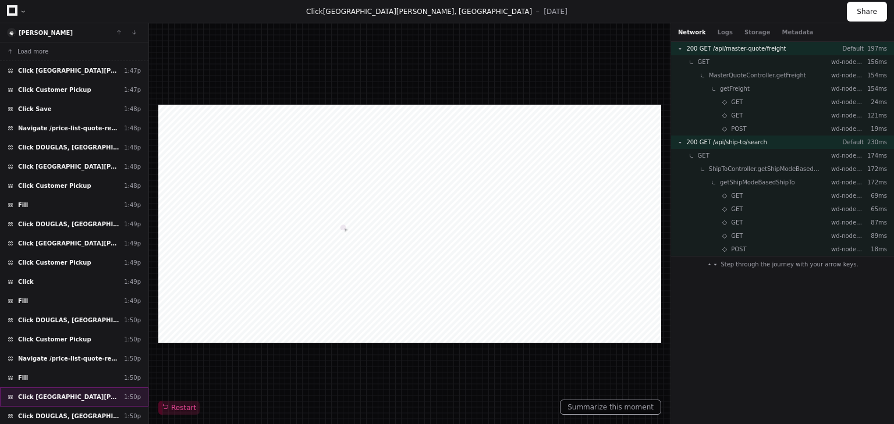
scroll to position [47, 0]
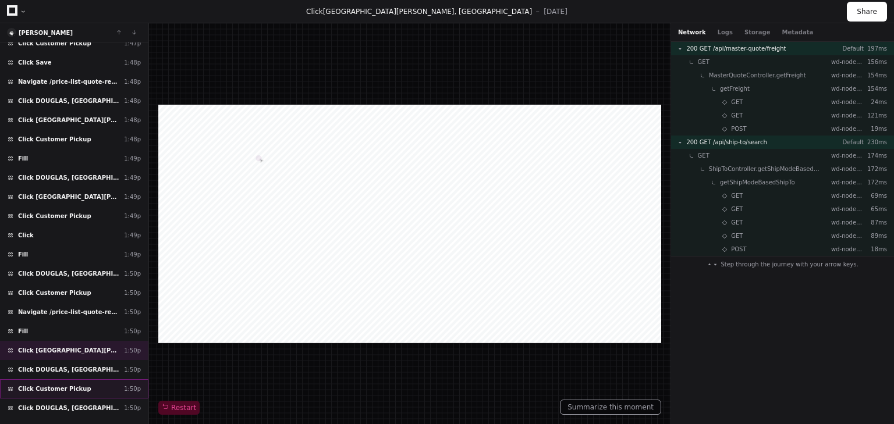
click at [48, 386] on span "Click Customer Pickup" at bounding box center [54, 389] width 73 height 9
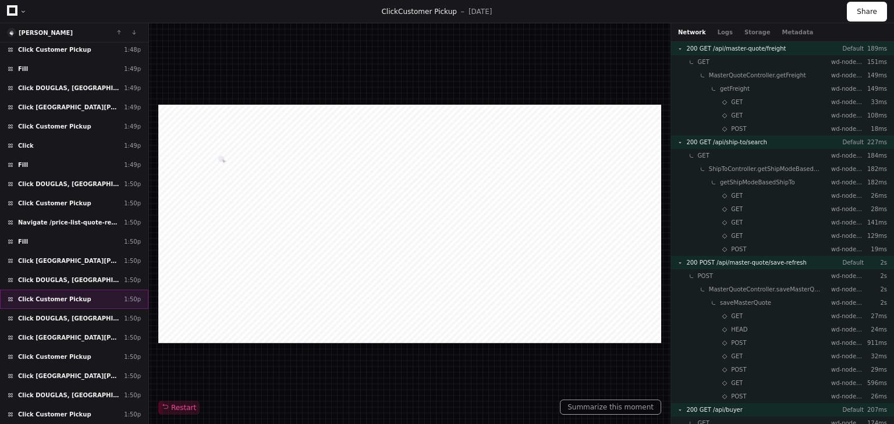
scroll to position [140, 0]
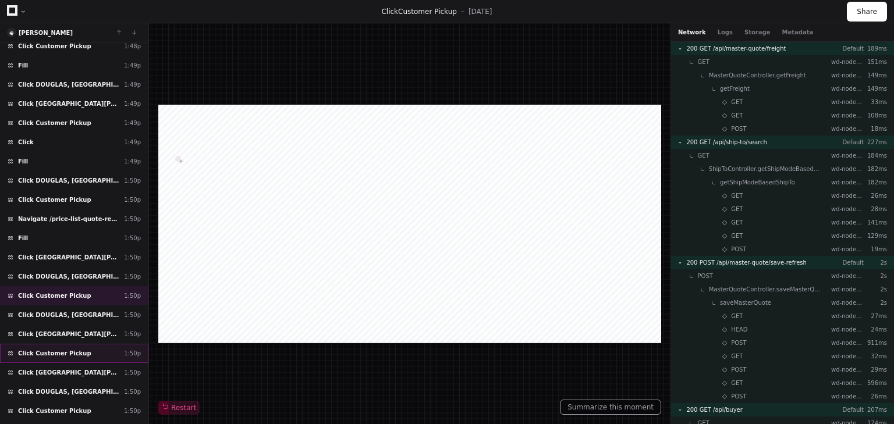
click at [50, 350] on span "Click Customer Pickup" at bounding box center [54, 353] width 73 height 9
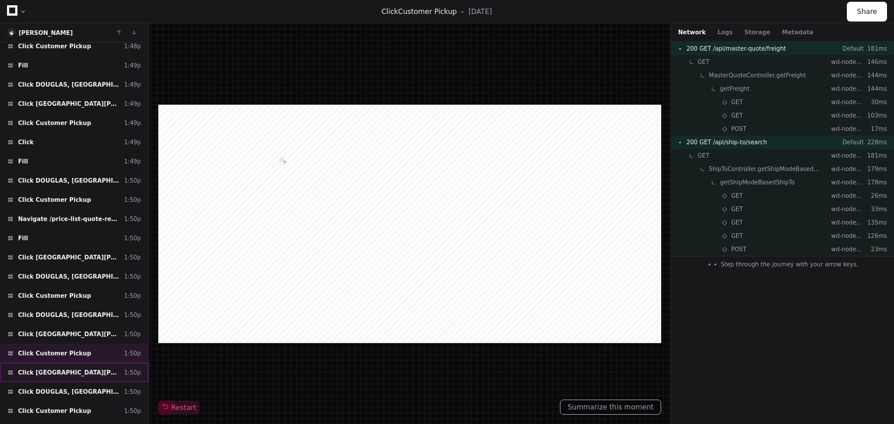
click at [49, 368] on span "Click [GEOGRAPHIC_DATA][PERSON_NAME], [GEOGRAPHIC_DATA]" at bounding box center [68, 372] width 101 height 9
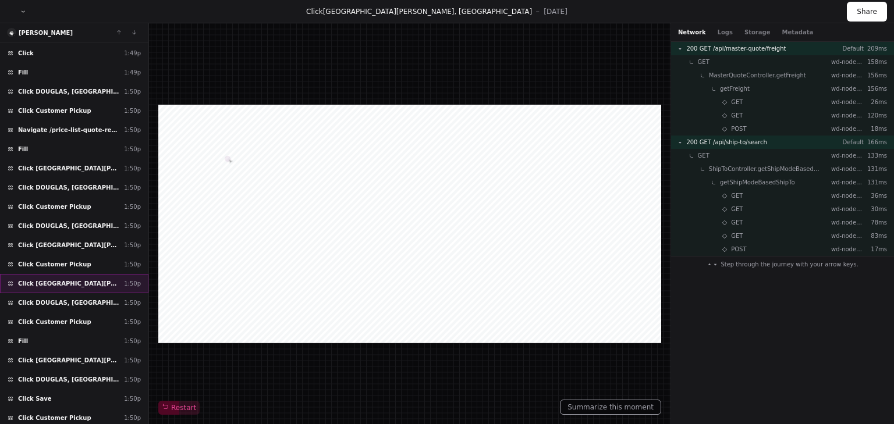
scroll to position [233, 0]
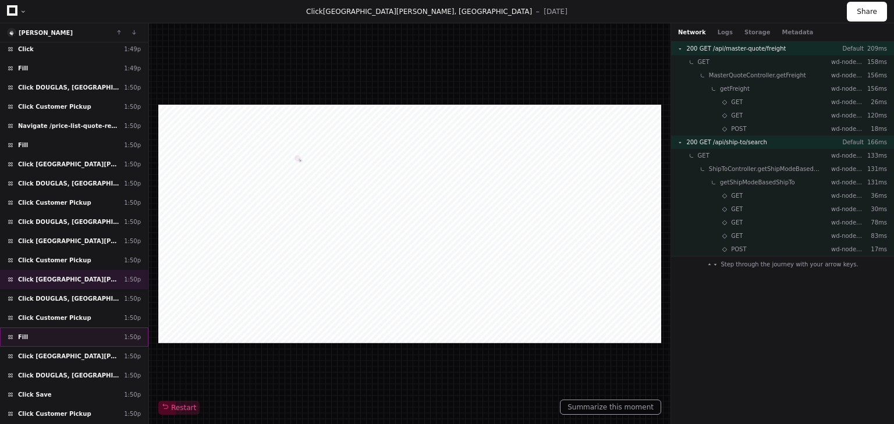
click at [41, 328] on div "Fill ​ 1:50p" at bounding box center [74, 337] width 148 height 19
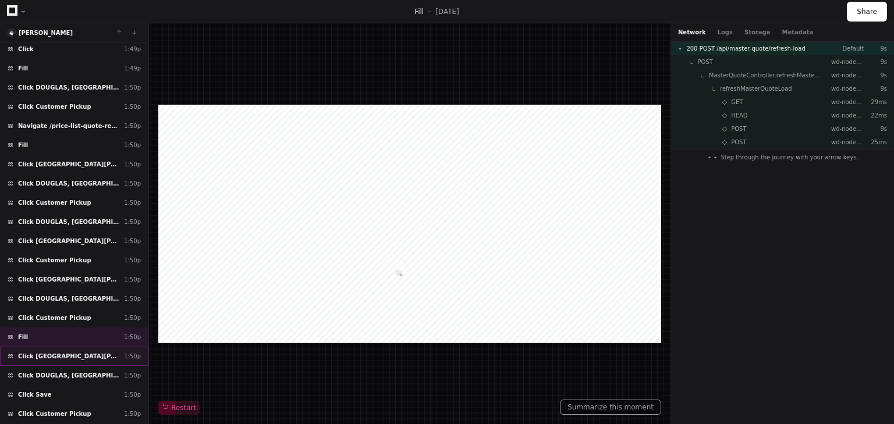
click at [49, 352] on span "Click [GEOGRAPHIC_DATA][PERSON_NAME], [GEOGRAPHIC_DATA]" at bounding box center [68, 356] width 101 height 9
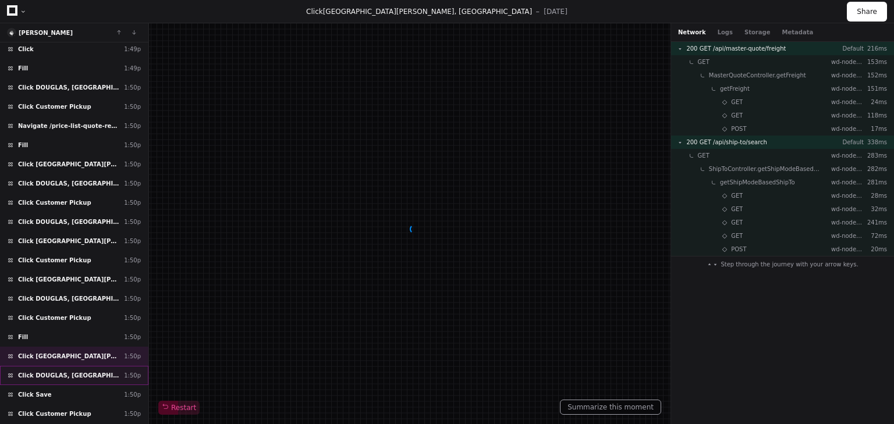
click at [45, 371] on span "Click DOUGLAS, [GEOGRAPHIC_DATA]" at bounding box center [68, 375] width 101 height 9
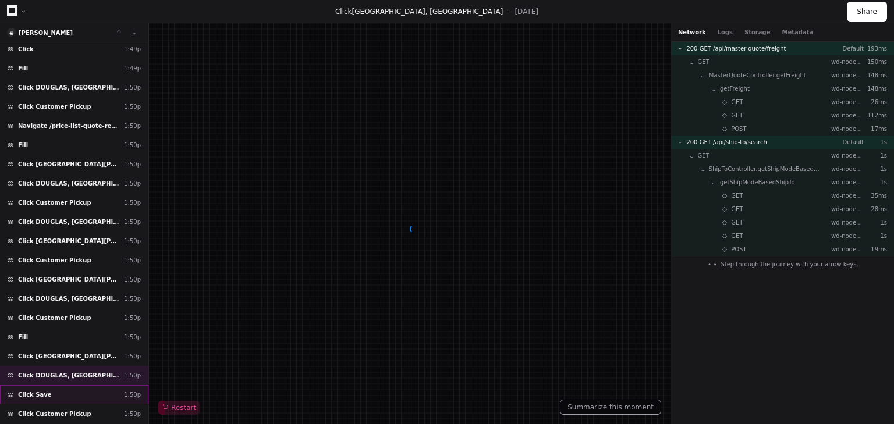
click at [40, 390] on span "Click Save" at bounding box center [35, 394] width 34 height 9
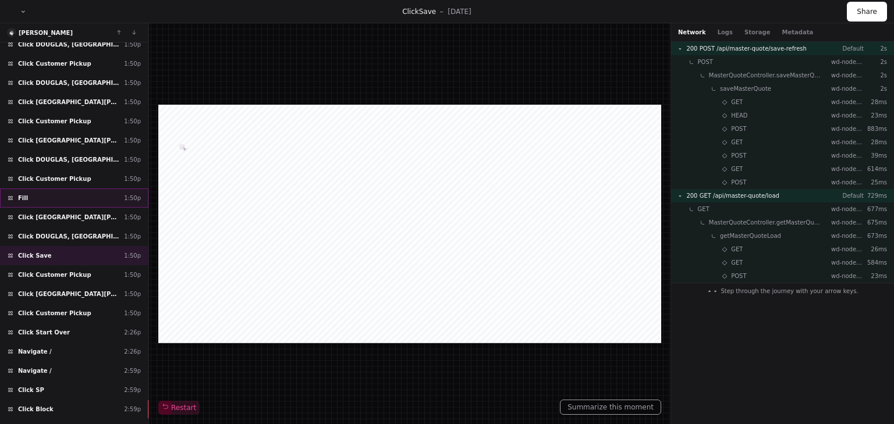
scroll to position [372, 0]
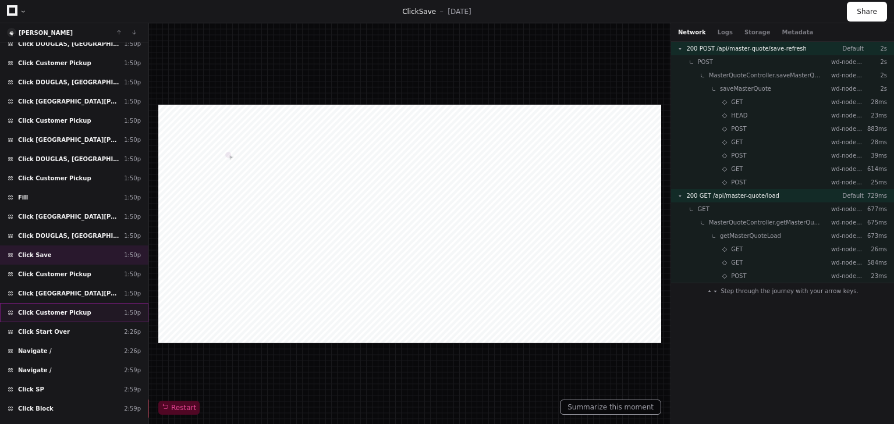
click at [58, 308] on span "Click Customer Pickup" at bounding box center [54, 312] width 73 height 9
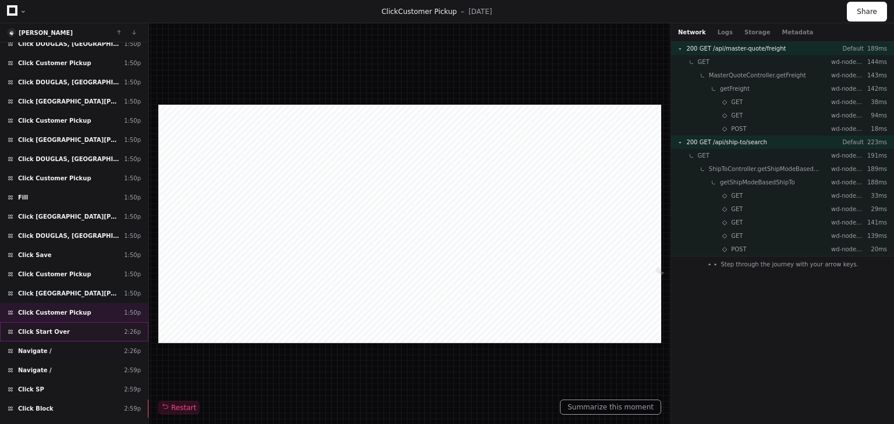
click at [45, 328] on span "Click Start Over" at bounding box center [44, 332] width 52 height 9
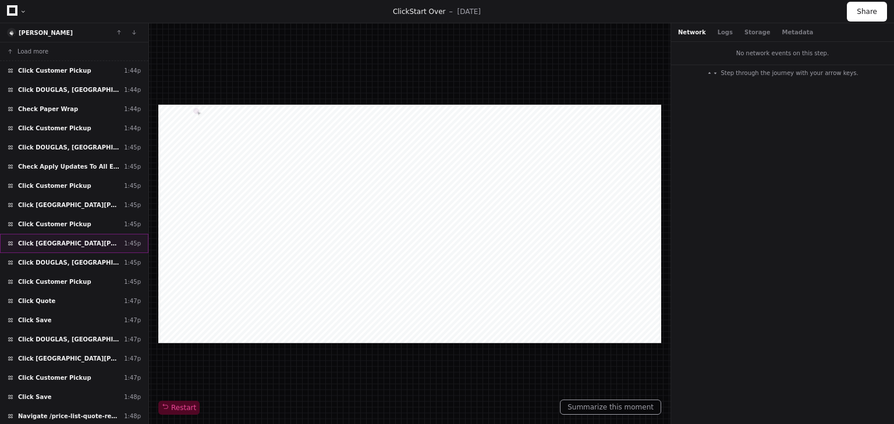
click at [65, 235] on div "Click [GEOGRAPHIC_DATA][PERSON_NAME], [GEOGRAPHIC_DATA] 1:45p" at bounding box center [74, 243] width 148 height 19
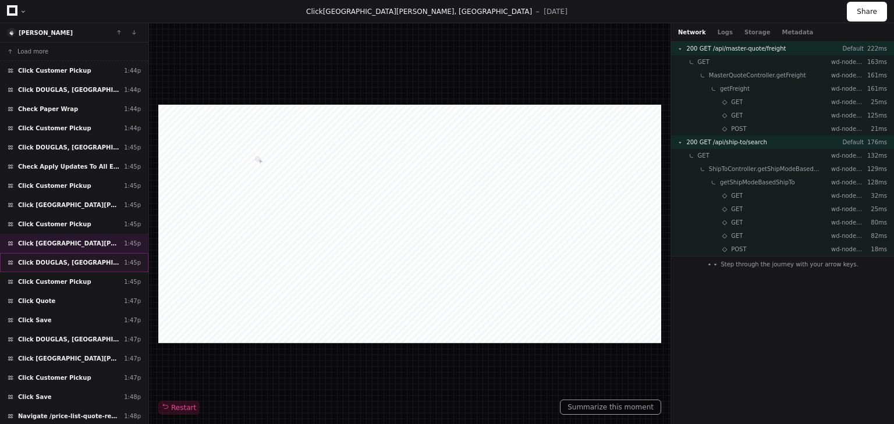
click at [54, 258] on span "Click DOUGLAS, [GEOGRAPHIC_DATA]" at bounding box center [68, 262] width 101 height 9
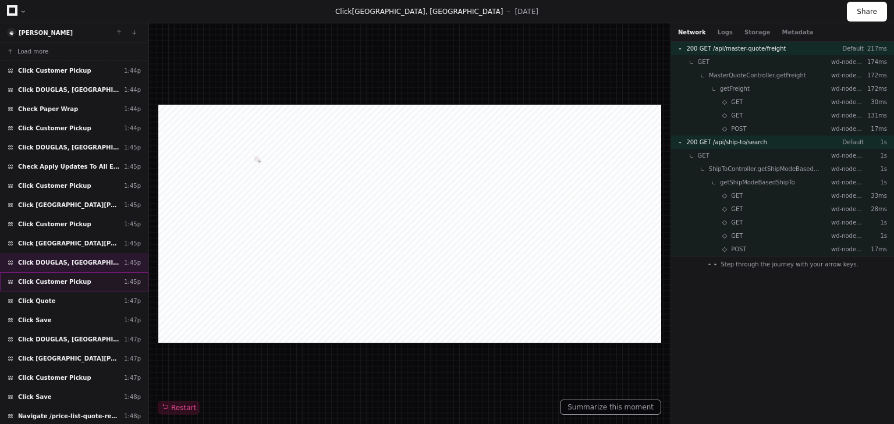
click at [52, 277] on span "Click Customer Pickup" at bounding box center [54, 281] width 73 height 9
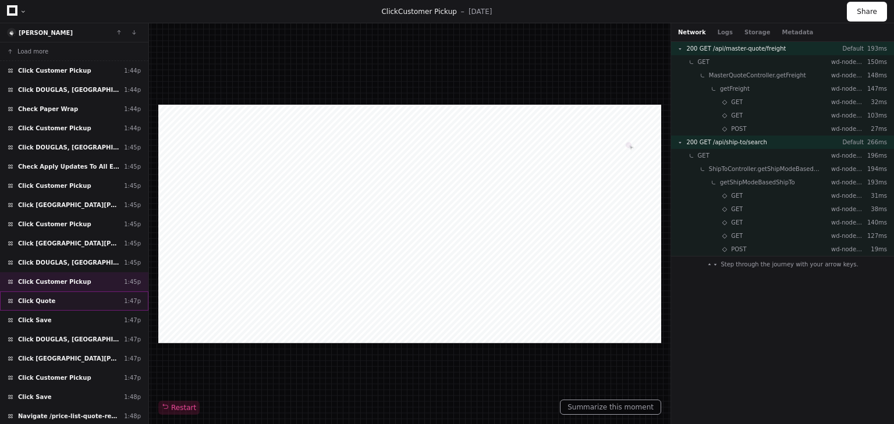
click at [47, 297] on span "Click Quote" at bounding box center [36, 301] width 37 height 9
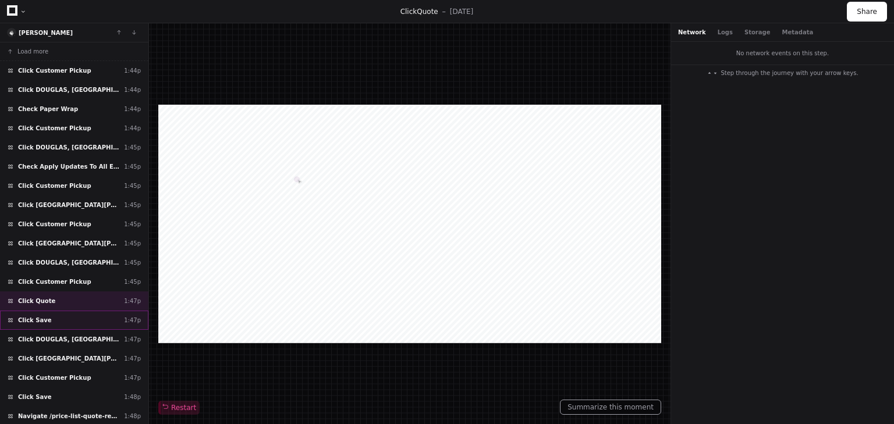
click at [42, 319] on span "Click Save" at bounding box center [35, 320] width 34 height 9
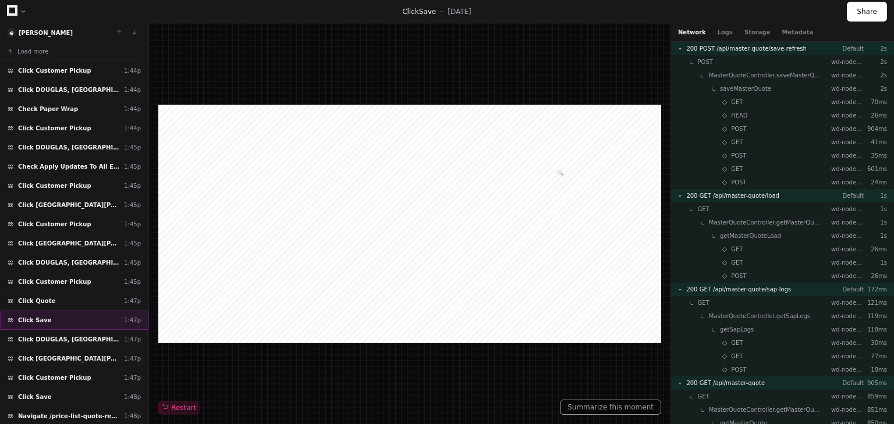
click at [59, 312] on div "Click Save 1:47p" at bounding box center [74, 320] width 148 height 19
